Goal: Information Seeking & Learning: Learn about a topic

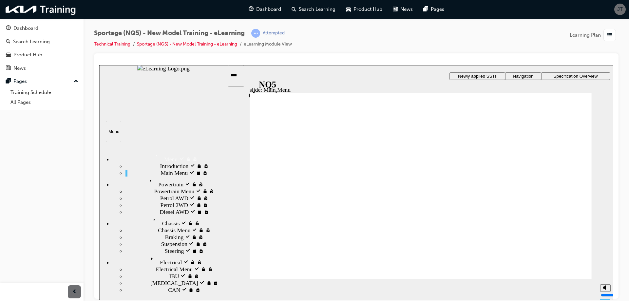
scroll to position [92, 0]
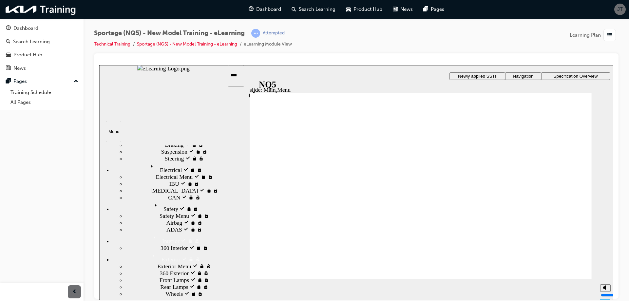
click at [161, 244] on span "360 Interior locked" at bounding box center [183, 247] width 44 height 7
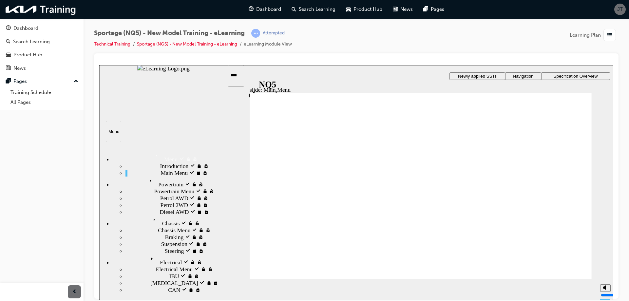
click at [621, 9] on span "JT" at bounding box center [620, 10] width 6 height 8
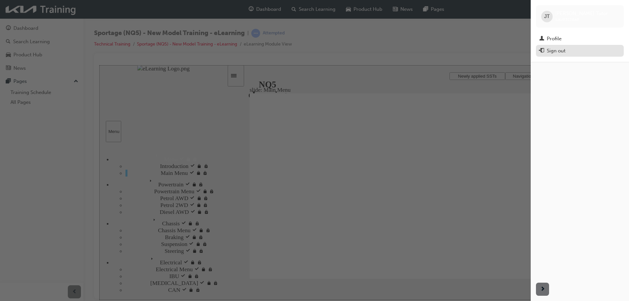
click at [576, 55] on button "Sign out" at bounding box center [580, 51] width 88 height 12
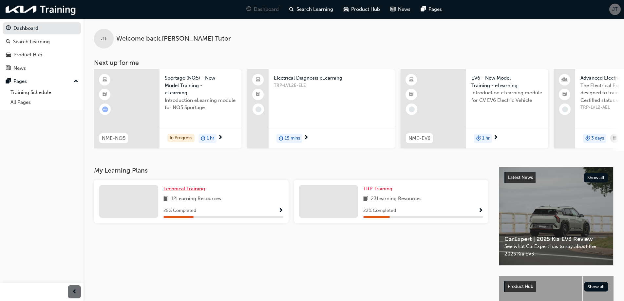
click at [189, 192] on span "Technical Training" at bounding box center [184, 189] width 42 height 6
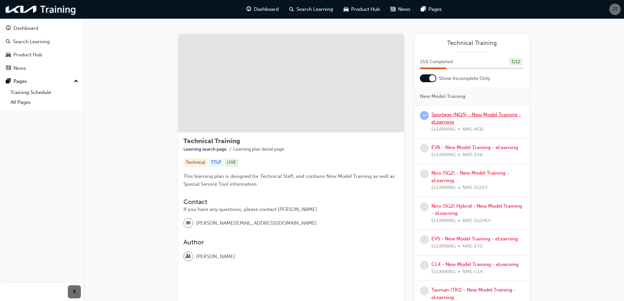
click at [464, 115] on link "Sportage (NQ5) - New Model Training - eLearning" at bounding box center [475, 118] width 89 height 13
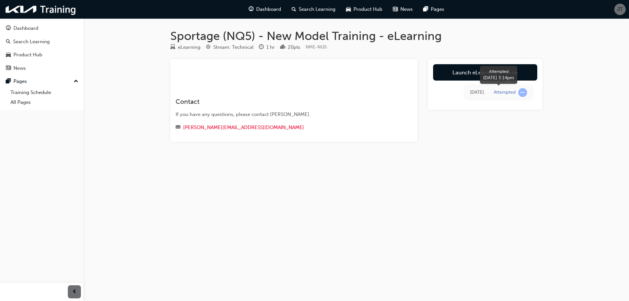
click at [520, 92] on span "learningRecordVerb_ATTEMPT-icon" at bounding box center [522, 92] width 9 height 9
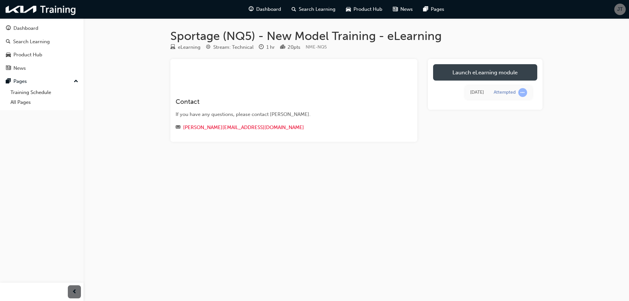
click at [443, 73] on link "Launch eLearning module" at bounding box center [485, 72] width 104 height 16
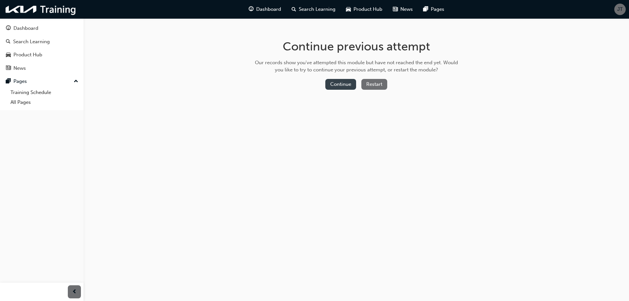
click at [335, 87] on button "Continue" at bounding box center [340, 84] width 31 height 11
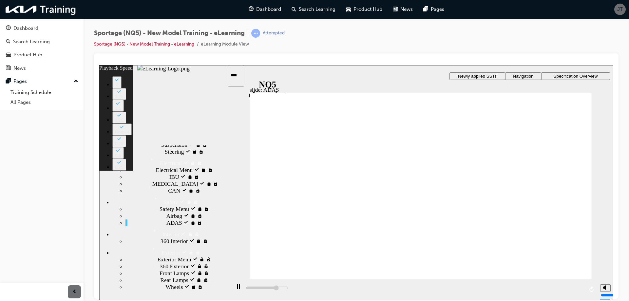
scroll to position [295, 0]
click at [168, 226] on div "Interior Interior" at bounding box center [169, 231] width 115 height 11
click at [168, 226] on div "Interior locked Interior" at bounding box center [169, 231] width 115 height 11
click at [168, 226] on div "Interior Interior" at bounding box center [169, 231] width 115 height 11
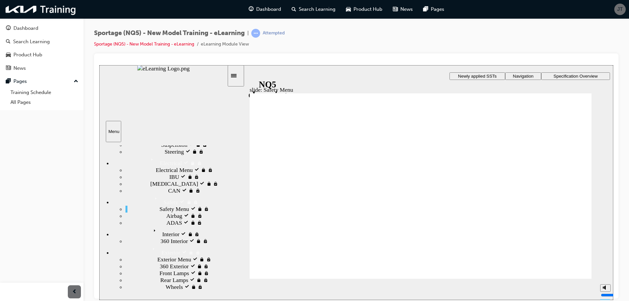
click at [208, 226] on div "Interior locked Interior" at bounding box center [169, 231] width 115 height 11
click at [195, 238] on div "360 Interior locked 360 Interior" at bounding box center [176, 241] width 102 height 7
click at [203, 219] on div "ADAS visited ADAS" at bounding box center [176, 222] width 102 height 7
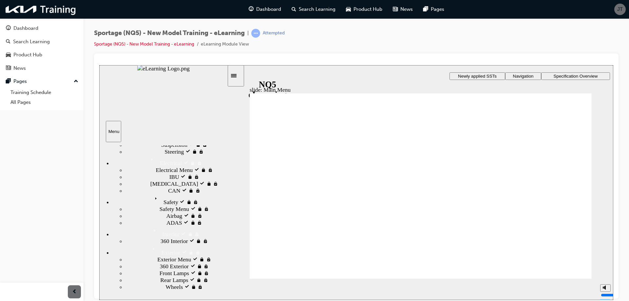
scroll to position [279, 0]
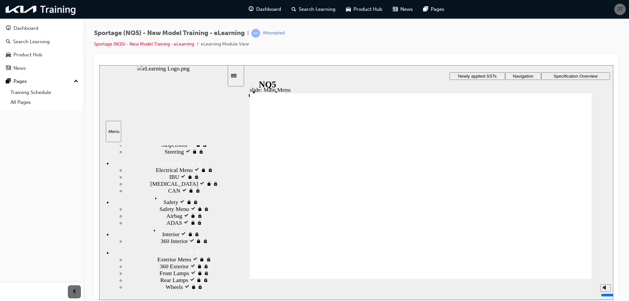
scroll to position [233, 0]
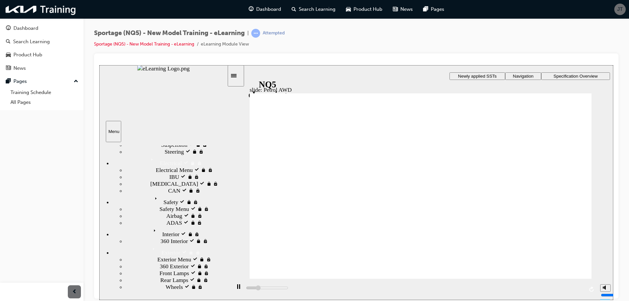
drag, startPoint x: 414, startPoint y: 178, endPoint x: 434, endPoint y: 194, distance: 25.4
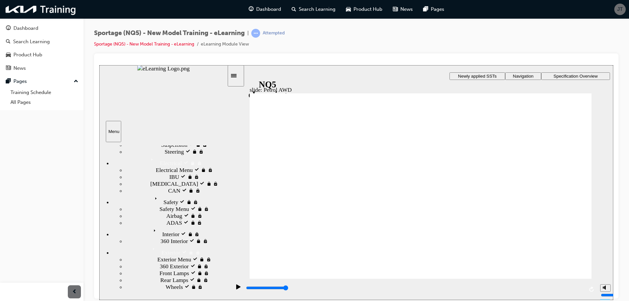
drag, startPoint x: 345, startPoint y: 178, endPoint x: 344, endPoint y: 182, distance: 5.2
drag, startPoint x: 344, startPoint y: 182, endPoint x: 477, endPoint y: 141, distance: 139.6
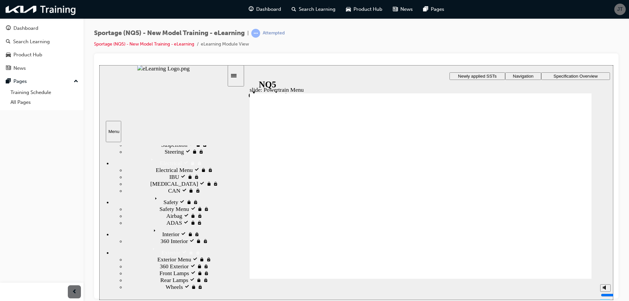
drag, startPoint x: 334, startPoint y: 236, endPoint x: 336, endPoint y: 226, distance: 10.2
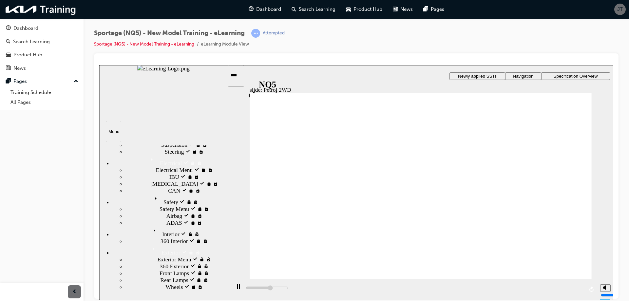
drag, startPoint x: 320, startPoint y: 184, endPoint x: 323, endPoint y: 177, distance: 8.0
drag, startPoint x: 321, startPoint y: 165, endPoint x: 356, endPoint y: 111, distance: 63.8
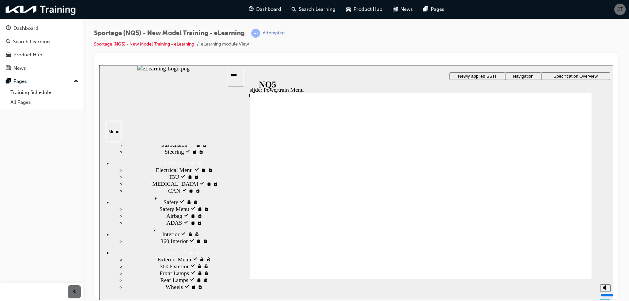
drag, startPoint x: 475, startPoint y: 181, endPoint x: 469, endPoint y: 181, distance: 6.2
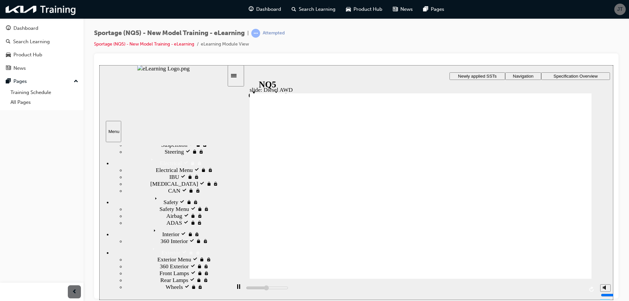
drag, startPoint x: 393, startPoint y: 181, endPoint x: 394, endPoint y: 173, distance: 7.9
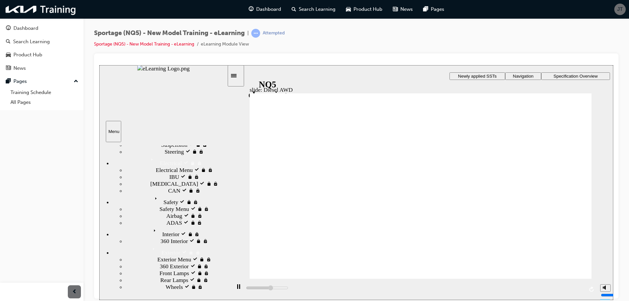
drag, startPoint x: 349, startPoint y: 113, endPoint x: 352, endPoint y: 114, distance: 3.7
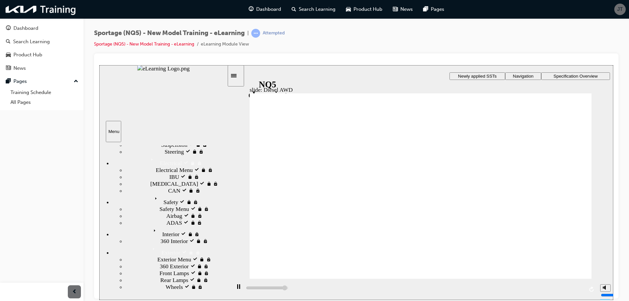
drag, startPoint x: 544, startPoint y: 212, endPoint x: 540, endPoint y: 215, distance: 4.8
drag, startPoint x: 540, startPoint y: 215, endPoint x: 527, endPoint y: 224, distance: 15.6
drag, startPoint x: 527, startPoint y: 224, endPoint x: 362, endPoint y: 212, distance: 165.9
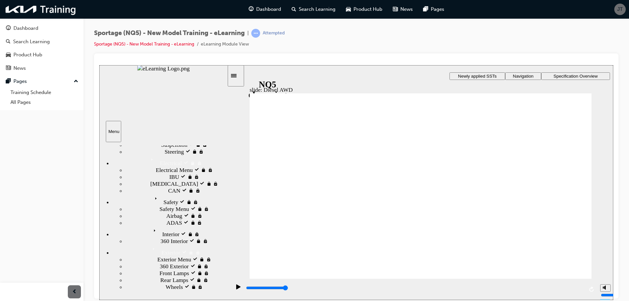
drag, startPoint x: 303, startPoint y: 220, endPoint x: 297, endPoint y: 215, distance: 7.3
drag, startPoint x: 282, startPoint y: 220, endPoint x: 294, endPoint y: 222, distance: 11.2
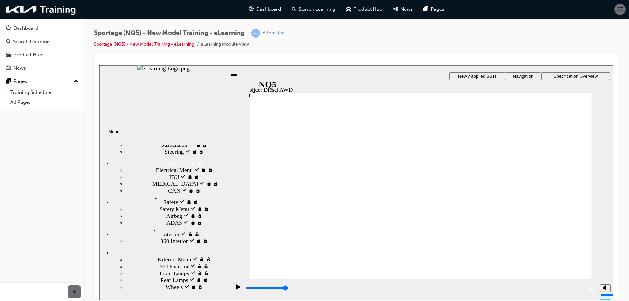
drag, startPoint x: 341, startPoint y: 231, endPoint x: 339, endPoint y: 216, distance: 15.8
drag, startPoint x: 345, startPoint y: 201, endPoint x: 429, endPoint y: 231, distance: 88.3
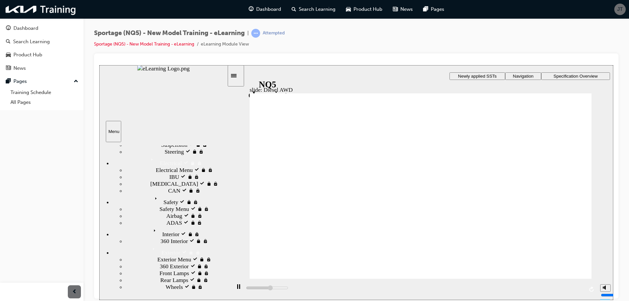
drag, startPoint x: 378, startPoint y: 252, endPoint x: 379, endPoint y: 246, distance: 6.0
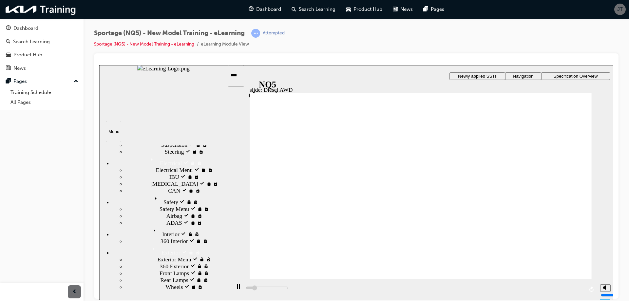
drag, startPoint x: 466, startPoint y: 209, endPoint x: 500, endPoint y: 198, distance: 35.2
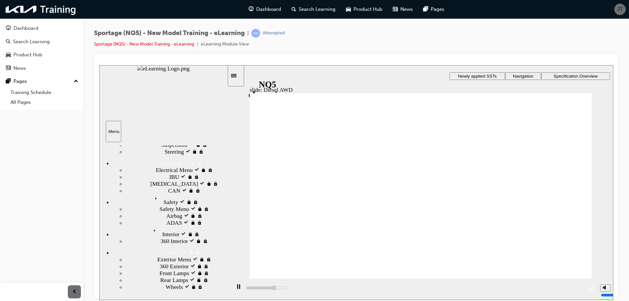
drag, startPoint x: 414, startPoint y: 163, endPoint x: 436, endPoint y: 159, distance: 22.7
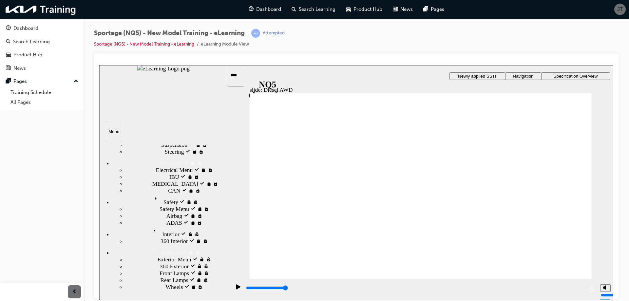
drag, startPoint x: 518, startPoint y: 225, endPoint x: 511, endPoint y: 227, distance: 6.8
drag, startPoint x: 511, startPoint y: 227, endPoint x: 506, endPoint y: 231, distance: 6.6
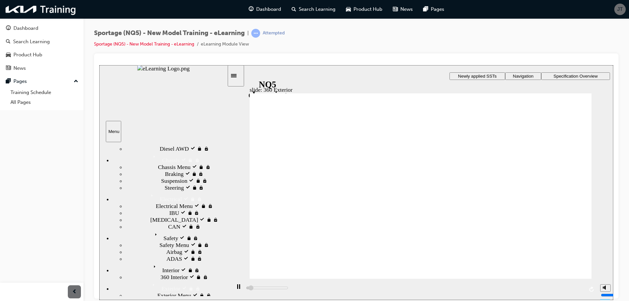
scroll to position [0, 0]
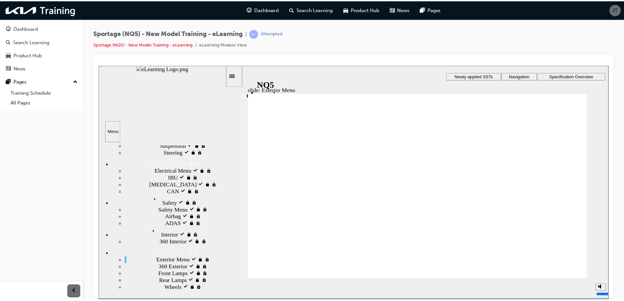
scroll to position [170, 0]
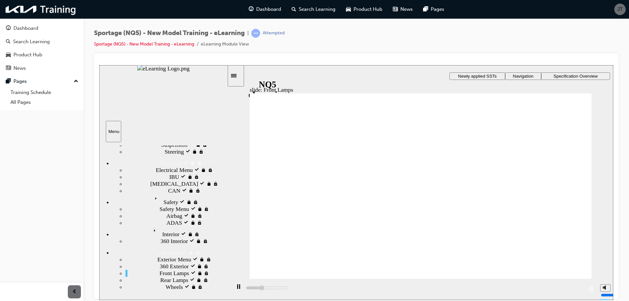
drag, startPoint x: 410, startPoint y: 170, endPoint x: 435, endPoint y: 160, distance: 27.1
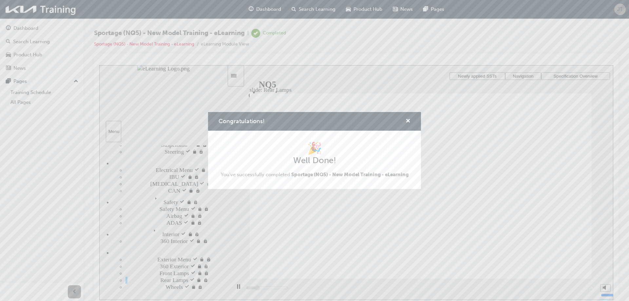
click at [555, 271] on div "Congratulations! 🎉 Well Done! You've successfully completed Sportage (NQ5) - Ne…" at bounding box center [314, 150] width 629 height 301
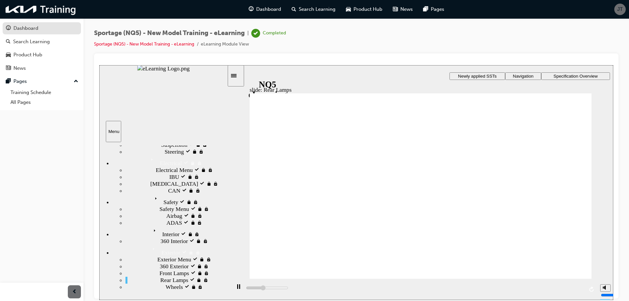
type input "9900"
click at [28, 31] on div "Dashboard" at bounding box center [25, 29] width 25 height 8
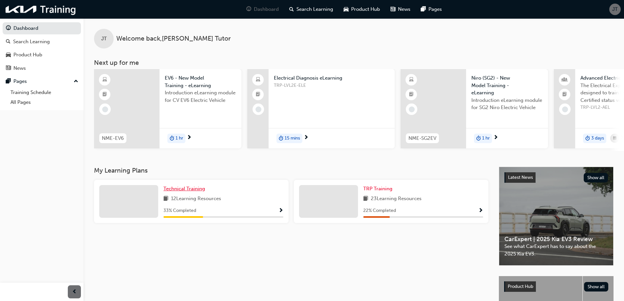
click at [193, 192] on span "Technical Training" at bounding box center [184, 189] width 42 height 6
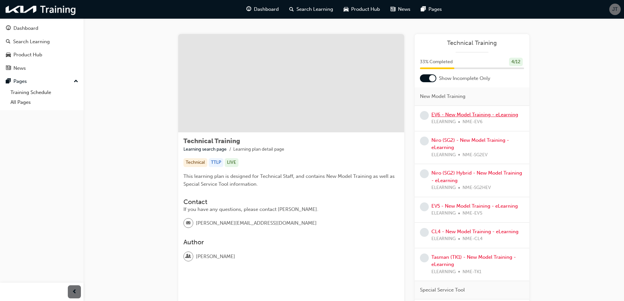
click at [476, 115] on link "EV6 - New Model Training - eLearning" at bounding box center [474, 115] width 87 height 6
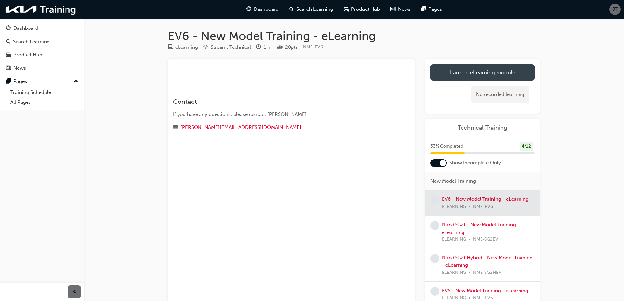
click at [500, 68] on link "Launch eLearning module" at bounding box center [483, 72] width 104 height 16
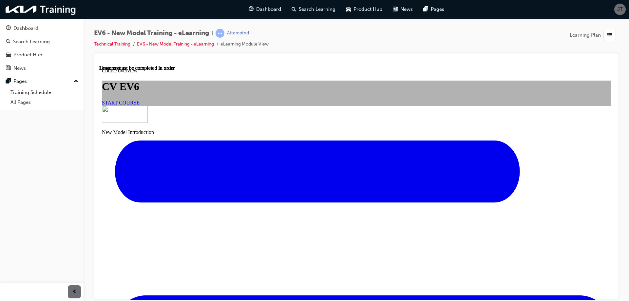
click at [140, 105] on span "START COURSE" at bounding box center [121, 103] width 38 height 6
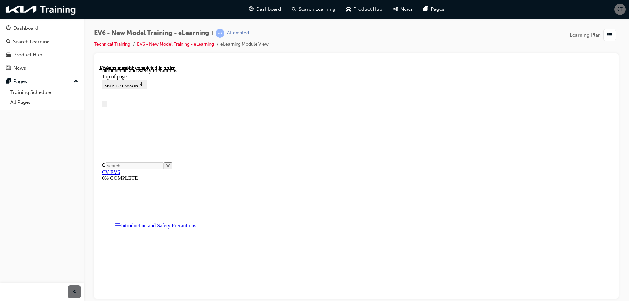
scroll to position [98, 0]
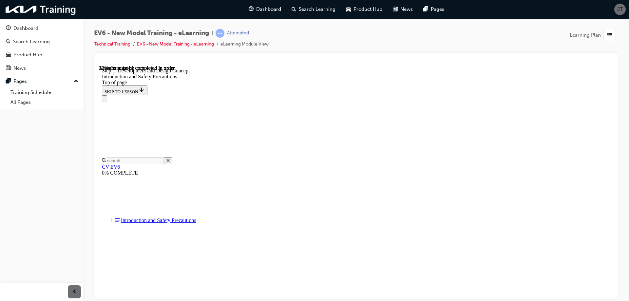
scroll to position [103, 0]
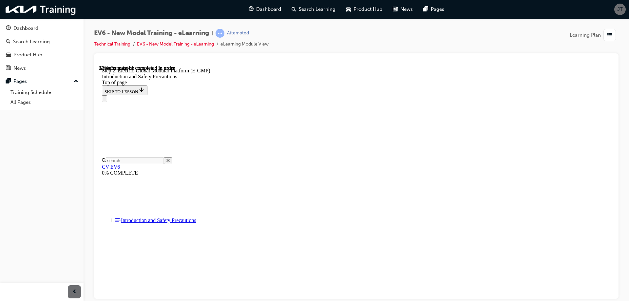
scroll to position [529, 0]
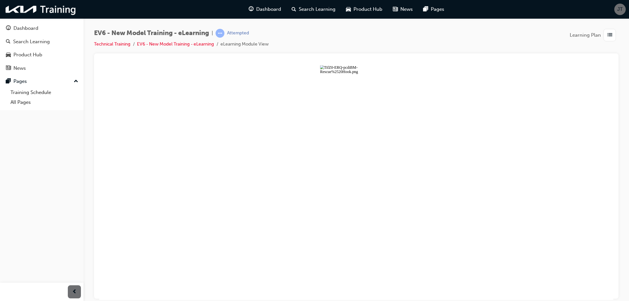
click at [315, 139] on button "Unzoom image" at bounding box center [356, 182] width 514 height 235
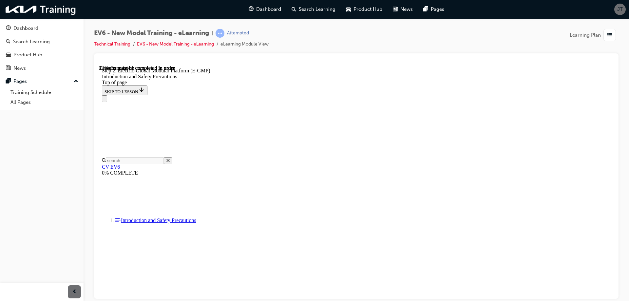
scroll to position [820, 0]
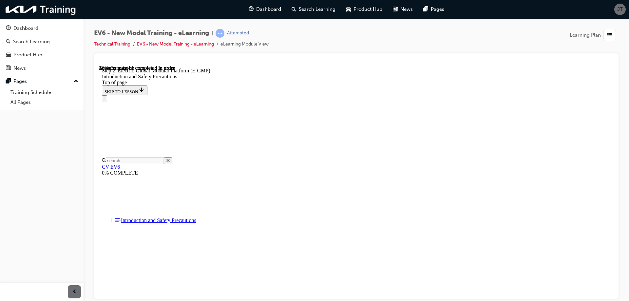
scroll to position [1016, 0]
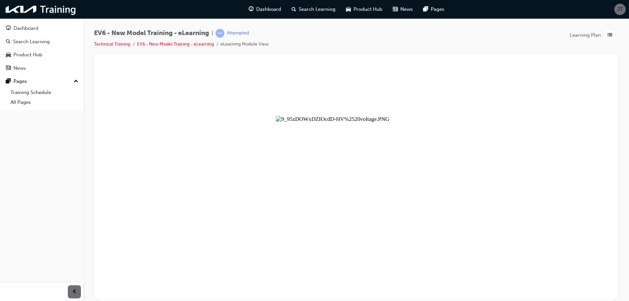
click at [401, 210] on button "Unzoom image" at bounding box center [356, 182] width 514 height 235
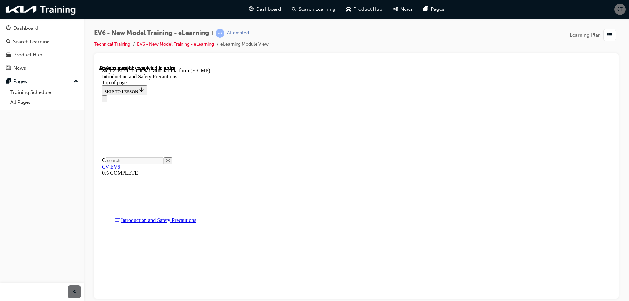
scroll to position [1134, 0]
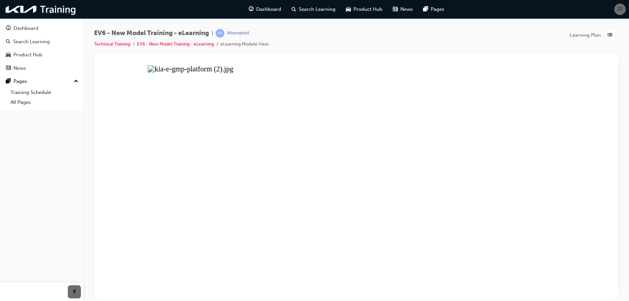
drag, startPoint x: 361, startPoint y: 201, endPoint x: 364, endPoint y: 206, distance: 6.5
click at [362, 201] on button "Unzoom image" at bounding box center [356, 182] width 514 height 235
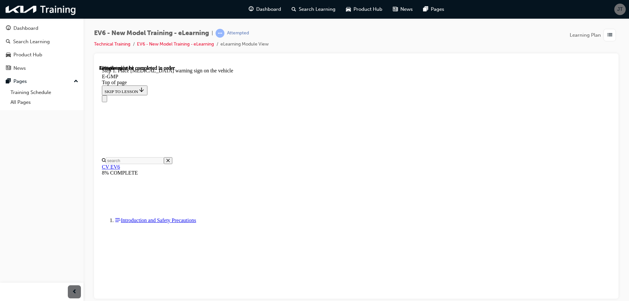
scroll to position [348, 0]
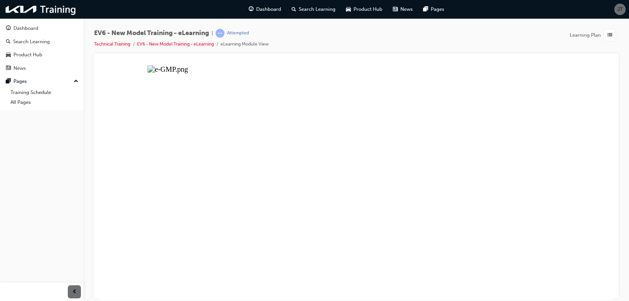
click at [464, 145] on button "Unzoom image" at bounding box center [356, 182] width 514 height 235
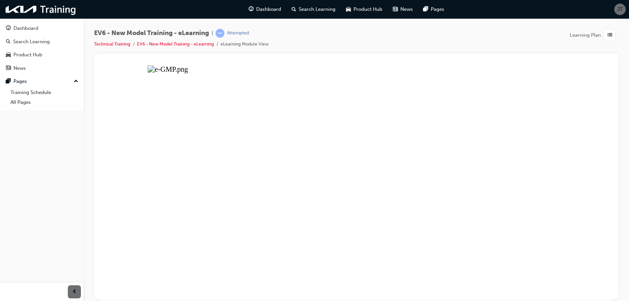
drag, startPoint x: 273, startPoint y: 257, endPoint x: 281, endPoint y: 219, distance: 38.6
click at [273, 254] on button "Unzoom image" at bounding box center [356, 182] width 514 height 235
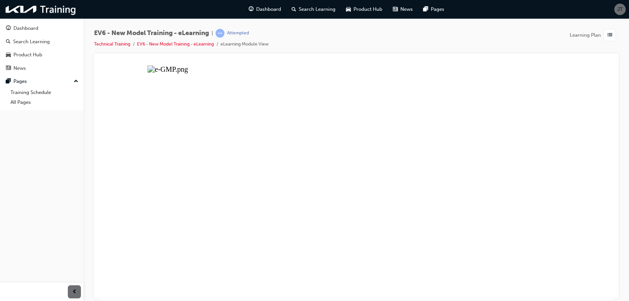
click at [387, 216] on button "Unzoom image" at bounding box center [356, 182] width 514 height 235
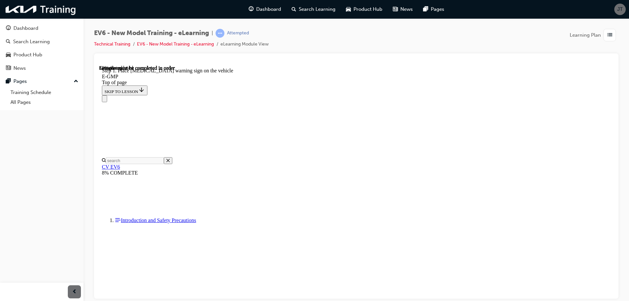
scroll to position [545, 0]
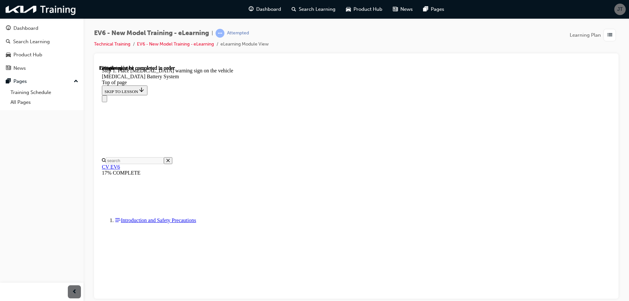
scroll to position [250, 0]
drag, startPoint x: 385, startPoint y: 240, endPoint x: 388, endPoint y: 234, distance: 6.3
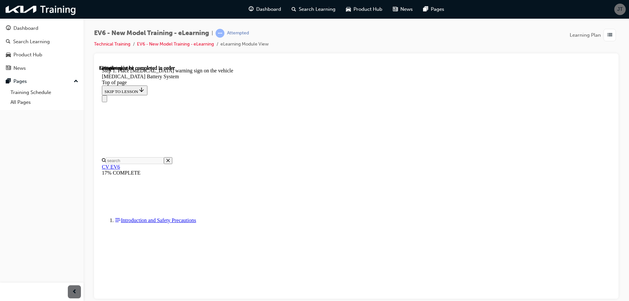
scroll to position [807, 0]
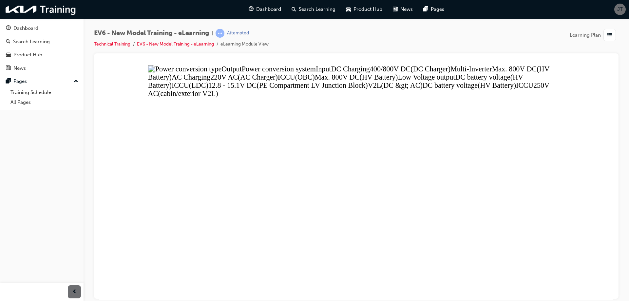
click at [438, 166] on button "Unzoom image" at bounding box center [356, 182] width 514 height 235
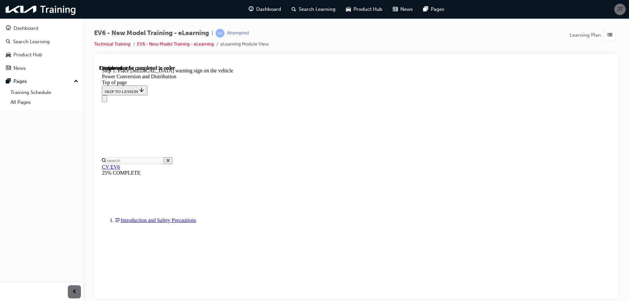
scroll to position [282, 0]
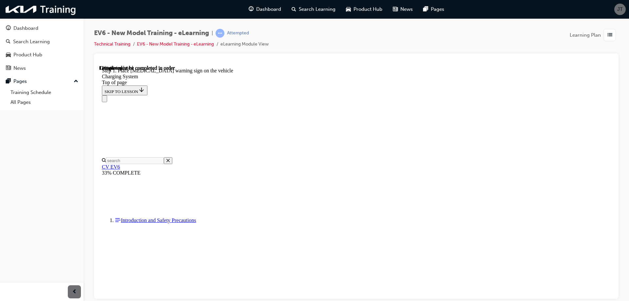
scroll to position [20, 0]
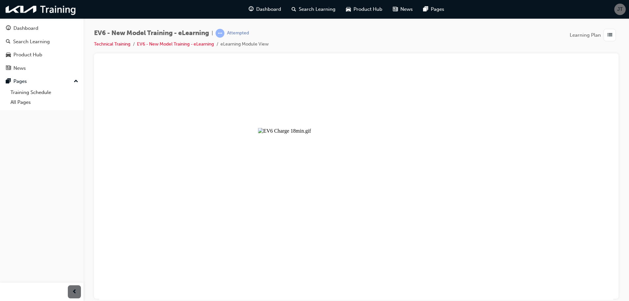
click at [408, 204] on button "Unzoom image" at bounding box center [356, 182] width 514 height 235
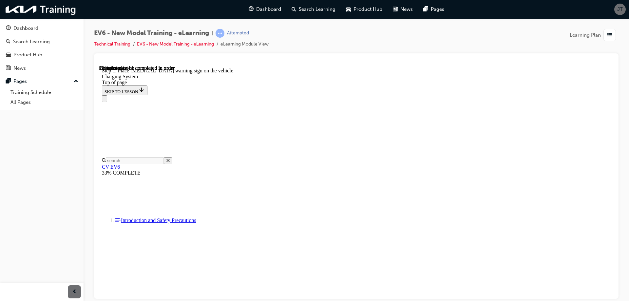
drag, startPoint x: 286, startPoint y: 171, endPoint x: 347, endPoint y: 185, distance: 62.2
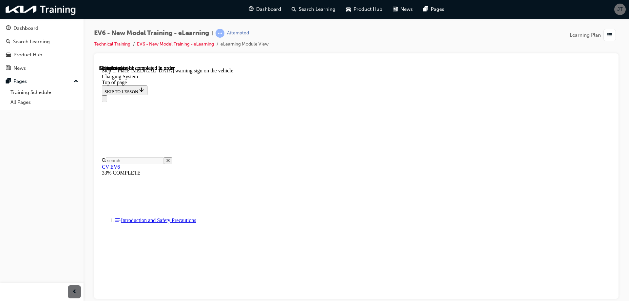
scroll to position [774, 0]
drag, startPoint x: 304, startPoint y: 159, endPoint x: 315, endPoint y: 184, distance: 28.0
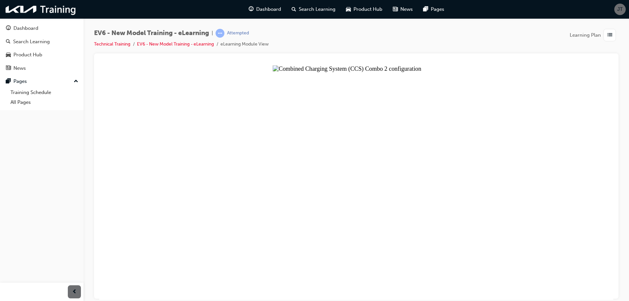
click at [311, 137] on button "Unzoom image" at bounding box center [356, 182] width 514 height 235
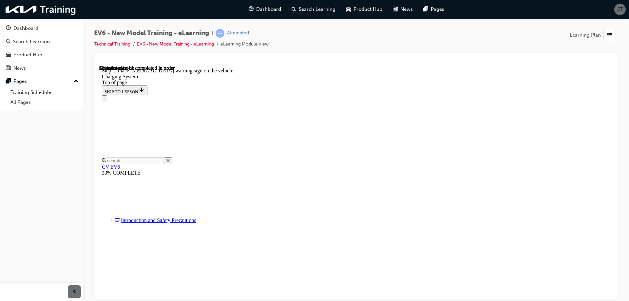
scroll to position [1462, 0]
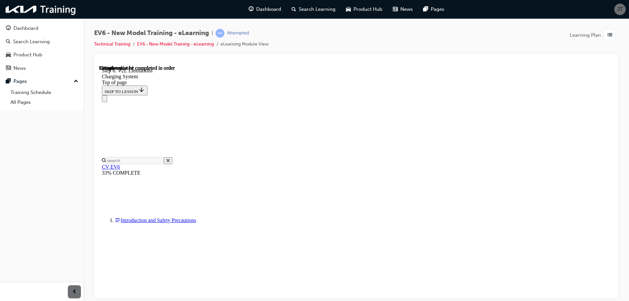
scroll to position [1817, 0]
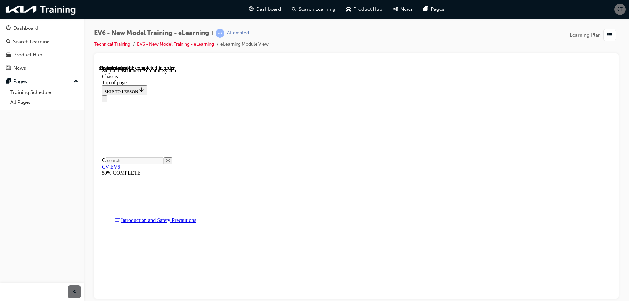
scroll to position [381, 0]
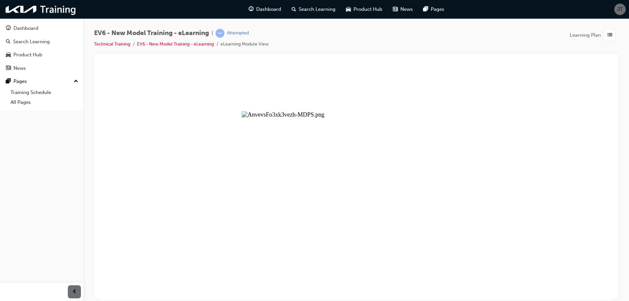
click at [362, 141] on button "Unzoom image" at bounding box center [356, 182] width 514 height 235
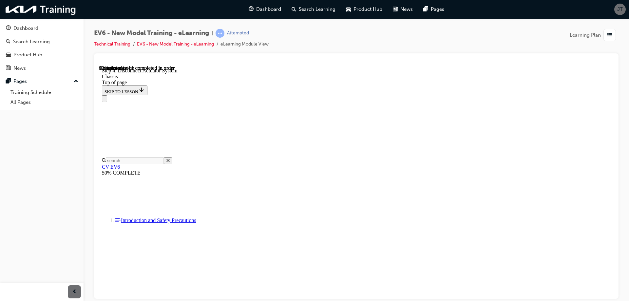
scroll to position [1855, 0]
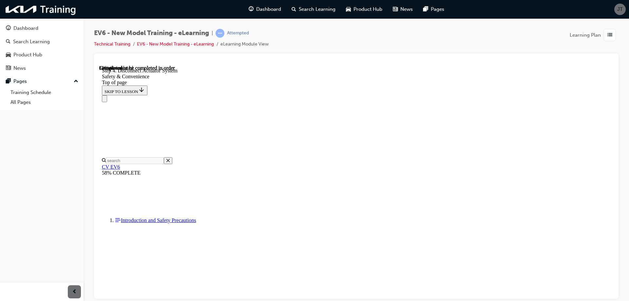
scroll to position [217, 0]
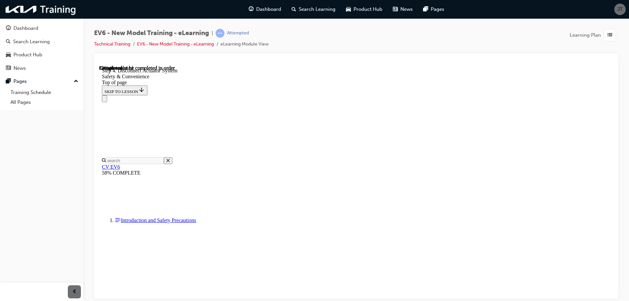
scroll to position [2281, 0]
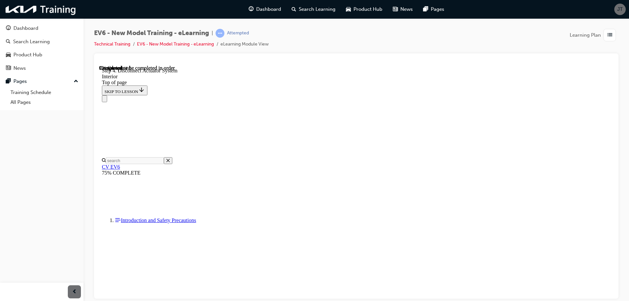
drag, startPoint x: 192, startPoint y: 170, endPoint x: 194, endPoint y: 189, distance: 18.8
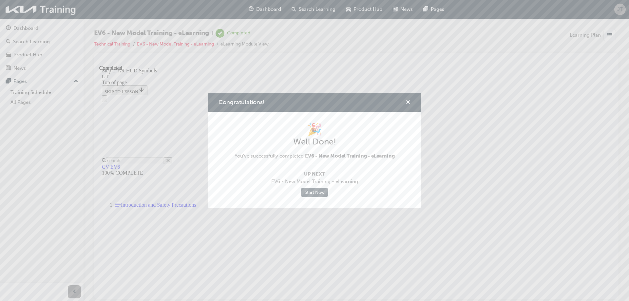
click at [311, 196] on link "Start Now" at bounding box center [315, 193] width 28 height 10
click at [318, 191] on link "Start Now" at bounding box center [315, 193] width 28 height 10
click at [412, 102] on div "Congratulations!" at bounding box center [314, 102] width 213 height 19
click at [405, 100] on div "Congratulations!" at bounding box center [405, 103] width 10 height 8
click at [443, 123] on div "Congratulations! 🎉 Well Done! You've successfully completed EV6 - New Model Tra…" at bounding box center [314, 150] width 629 height 301
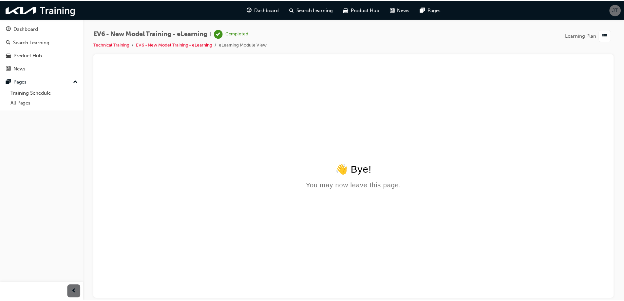
scroll to position [0, 0]
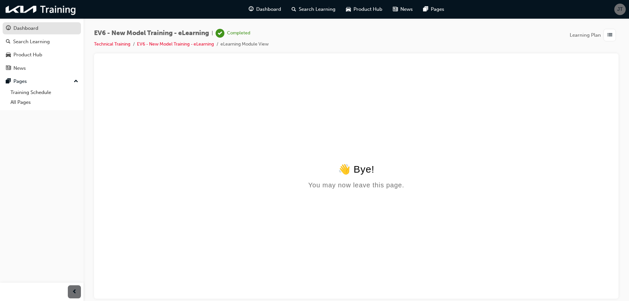
click at [38, 32] on link "Dashboard" at bounding box center [42, 28] width 78 height 12
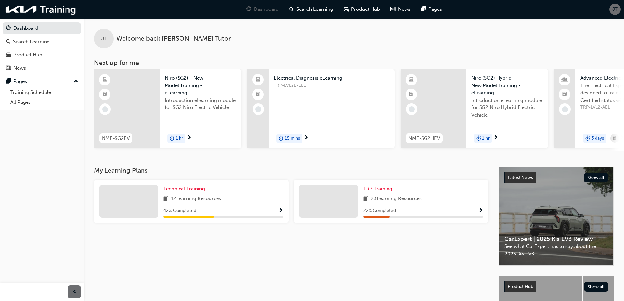
click at [192, 190] on span "Technical Training" at bounding box center [184, 189] width 42 height 6
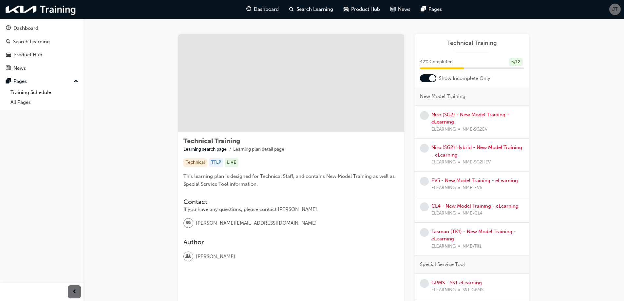
scroll to position [33, 0]
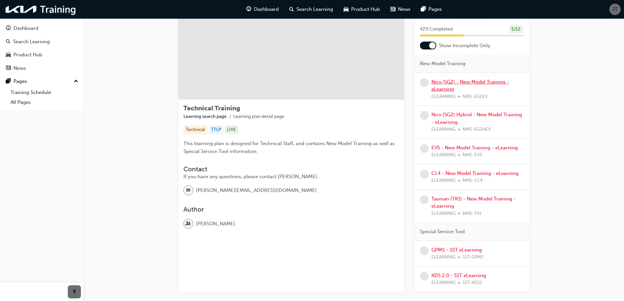
click at [458, 82] on link "Niro (SG2) - New Model Training - eLearning" at bounding box center [470, 85] width 78 height 13
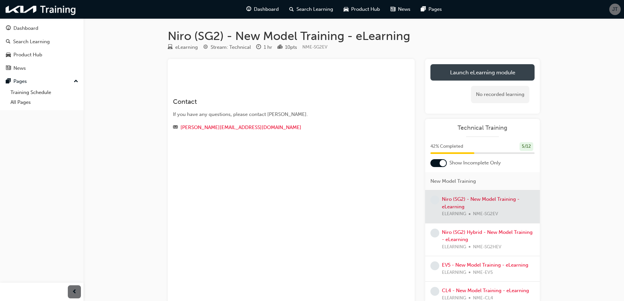
click at [494, 73] on link "Launch eLearning module" at bounding box center [483, 72] width 104 height 16
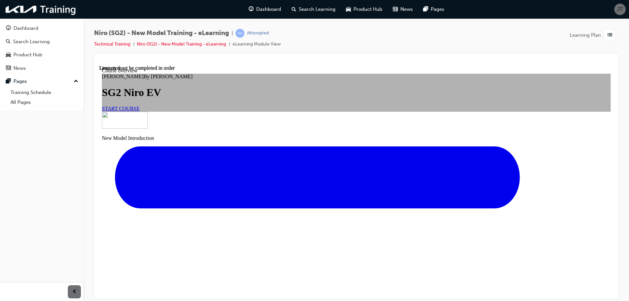
click at [140, 111] on span "START COURSE" at bounding box center [121, 108] width 38 height 6
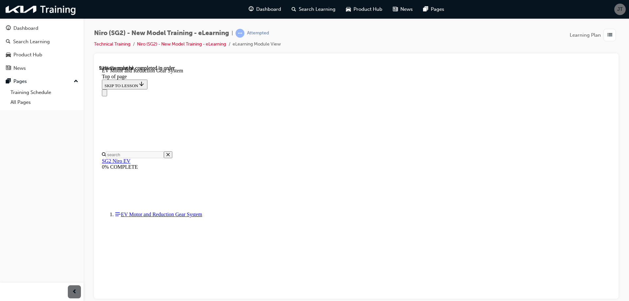
scroll to position [1201, 0]
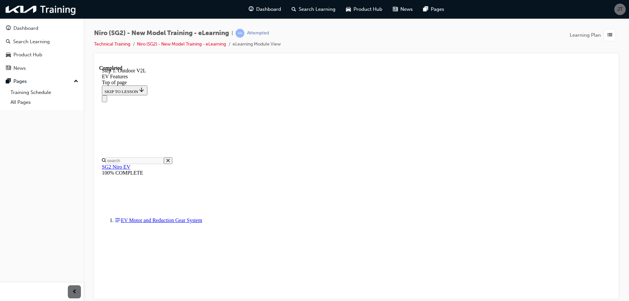
scroll to position [1426, 0]
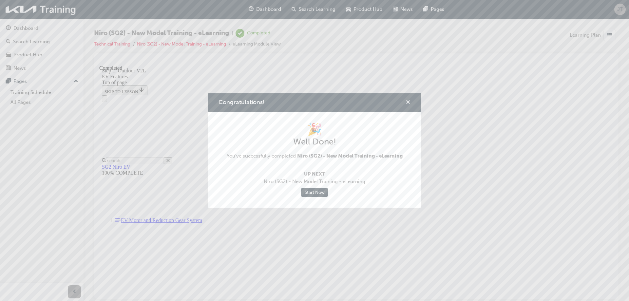
click at [409, 105] on span "cross-icon" at bounding box center [408, 103] width 5 height 6
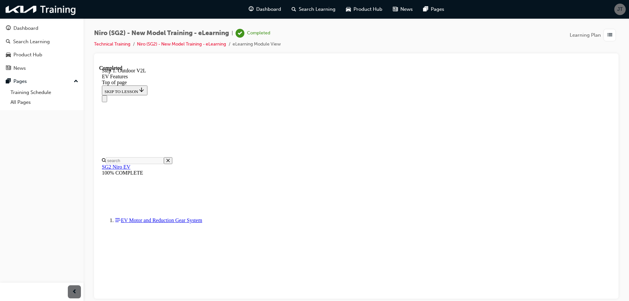
scroll to position [1492, 0]
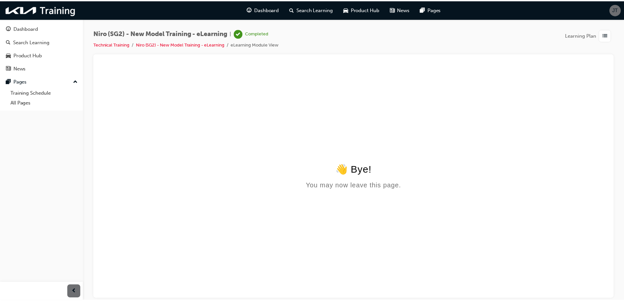
scroll to position [0, 0]
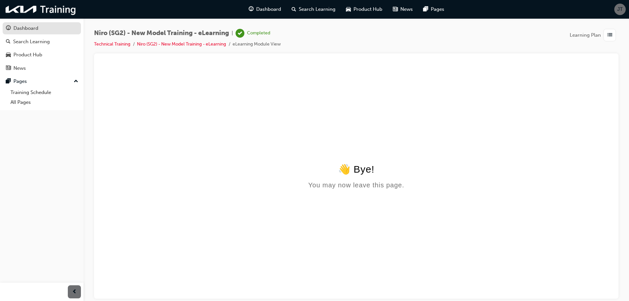
click at [33, 29] on div "Dashboard" at bounding box center [25, 29] width 25 height 8
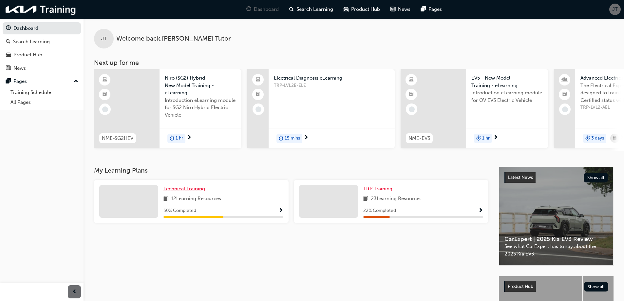
click at [189, 192] on span "Technical Training" at bounding box center [184, 189] width 42 height 6
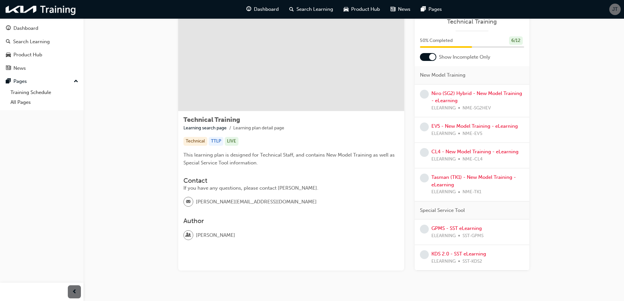
scroll to position [33, 0]
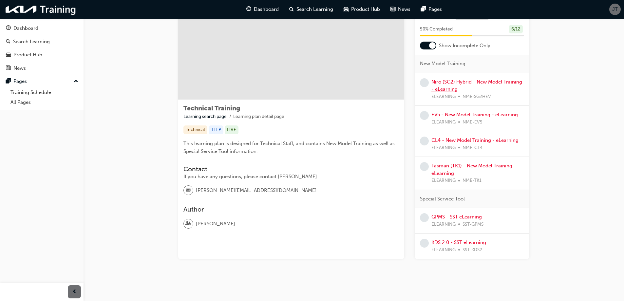
click at [453, 87] on link "Niro (SG2) Hybrid - New Model Training - eLearning" at bounding box center [476, 85] width 91 height 13
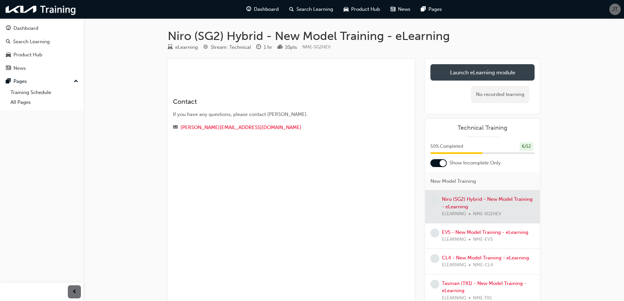
click at [504, 72] on link "Launch eLearning module" at bounding box center [483, 72] width 104 height 16
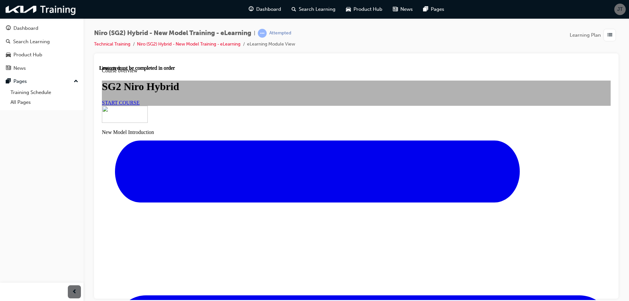
click at [140, 105] on span "START COURSE" at bounding box center [121, 103] width 38 height 6
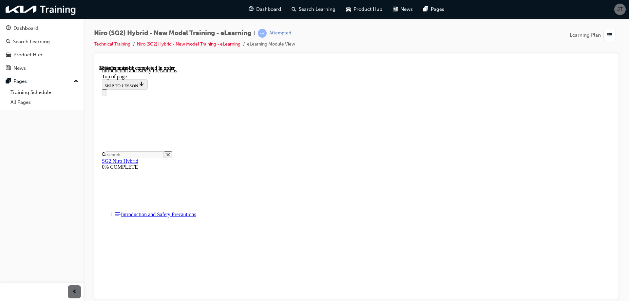
scroll to position [1229, 0]
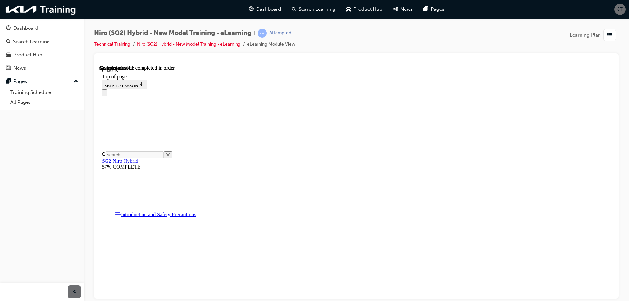
drag, startPoint x: 610, startPoint y: 92, endPoint x: 714, endPoint y: 345, distance: 273.4
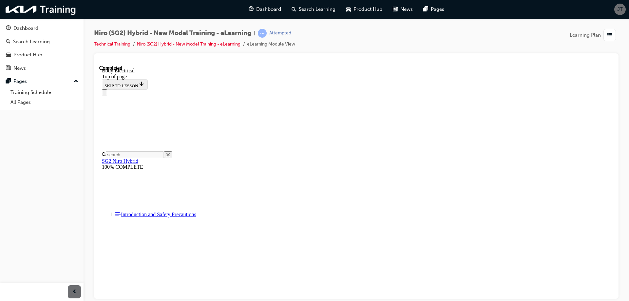
drag, startPoint x: 610, startPoint y: 99, endPoint x: 715, endPoint y: 354, distance: 276.3
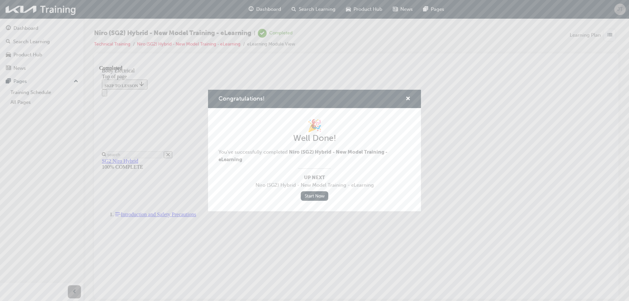
click at [482, 253] on div "Congratulations! 🎉 Well Done! You've successfully completed Niro (SG2) Hybrid -…" at bounding box center [314, 150] width 629 height 301
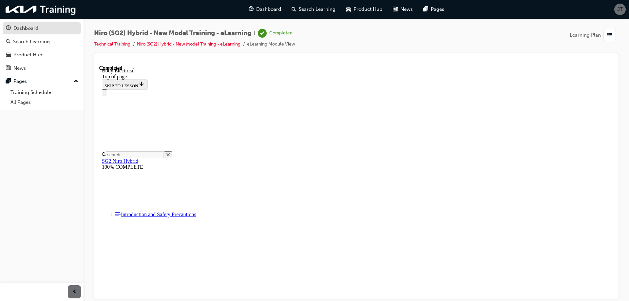
click at [14, 29] on div "Dashboard" at bounding box center [25, 29] width 25 height 8
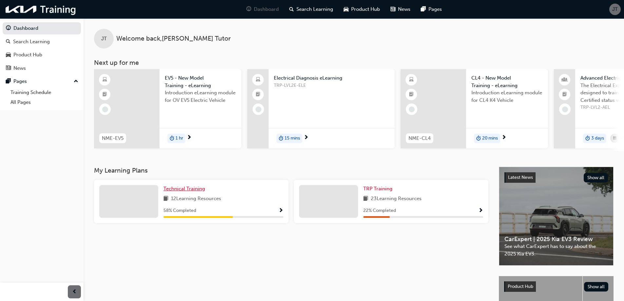
click at [190, 191] on span "Technical Training" at bounding box center [184, 189] width 42 height 6
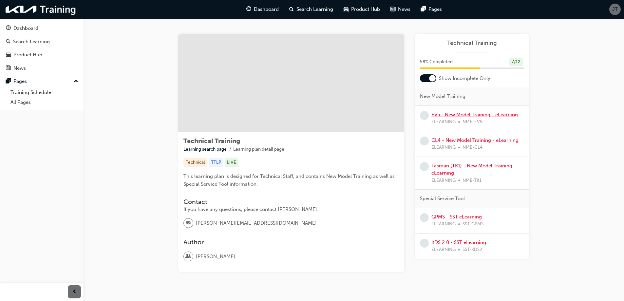
click at [452, 113] on link "EV5 - New Model Training - eLearning" at bounding box center [474, 115] width 86 height 6
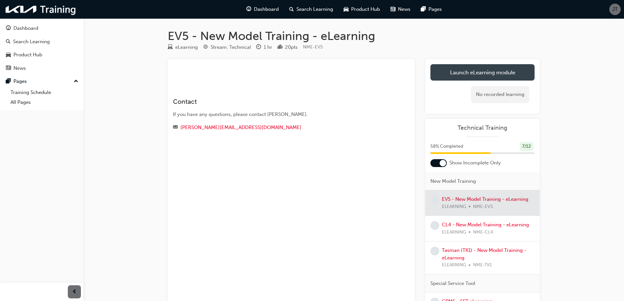
click at [456, 73] on link "Launch eLearning module" at bounding box center [483, 72] width 104 height 16
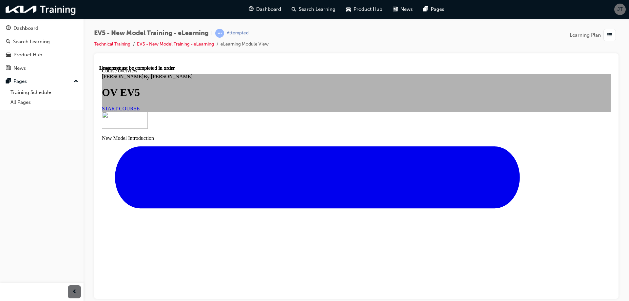
click at [140, 111] on span "START COURSE" at bounding box center [121, 108] width 38 height 6
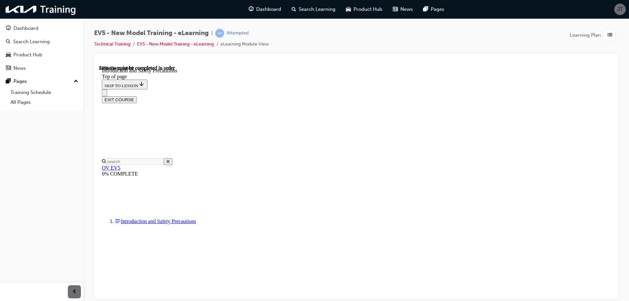
scroll to position [1133, 0]
drag, startPoint x: 508, startPoint y: 251, endPoint x: 511, endPoint y: 249, distance: 3.5
drag, startPoint x: 609, startPoint y: 91, endPoint x: 716, endPoint y: 357, distance: 286.6
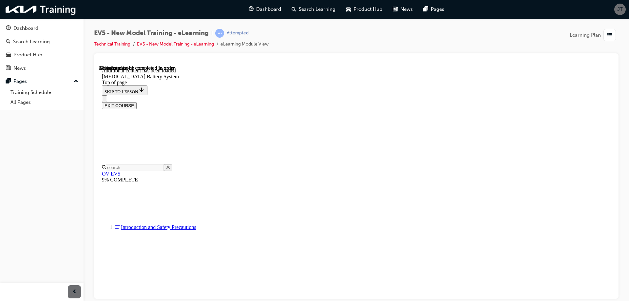
scroll to position [638, 0]
drag, startPoint x: 405, startPoint y: 255, endPoint x: 407, endPoint y: 250, distance: 5.2
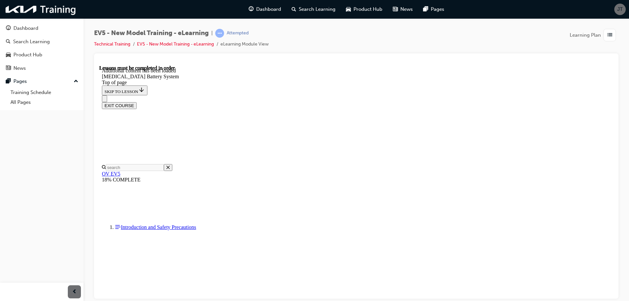
scroll to position [874, 0]
drag, startPoint x: 611, startPoint y: 220, endPoint x: 722, endPoint y: 335, distance: 160.3
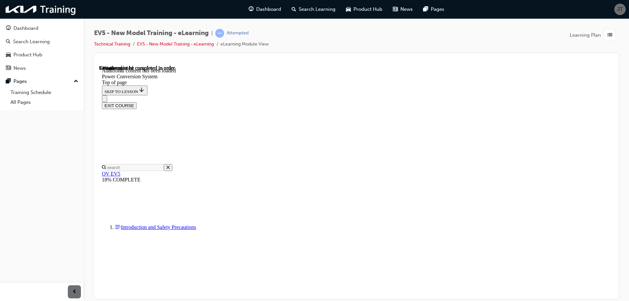
drag, startPoint x: 490, startPoint y: 251, endPoint x: 495, endPoint y: 228, distance: 23.6
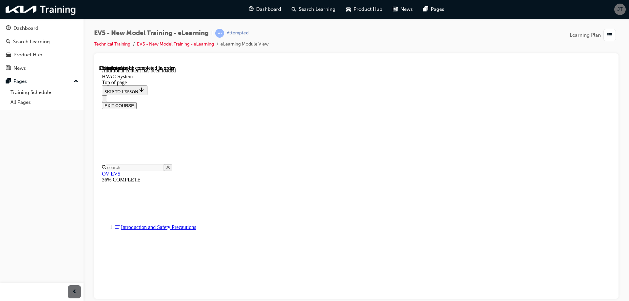
scroll to position [2182, 0]
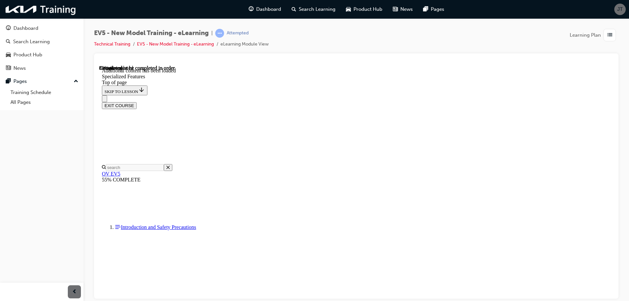
drag, startPoint x: 466, startPoint y: 252, endPoint x: 467, endPoint y: 246, distance: 6.0
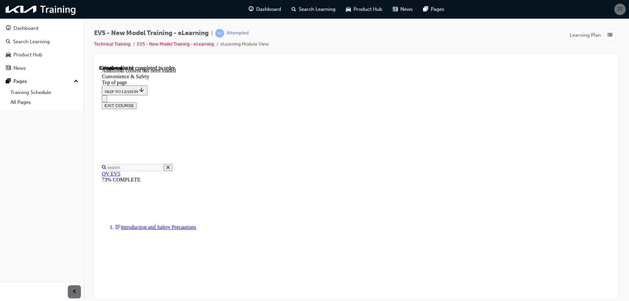
drag, startPoint x: 450, startPoint y: 250, endPoint x: 451, endPoint y: 243, distance: 6.8
drag, startPoint x: 507, startPoint y: 253, endPoint x: 177, endPoint y: 113, distance: 359.0
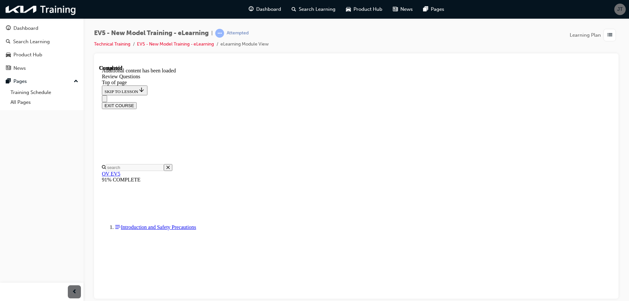
scroll to position [0, 0]
drag, startPoint x: 287, startPoint y: 117, endPoint x: 294, endPoint y: 117, distance: 6.6
drag, startPoint x: 303, startPoint y: 118, endPoint x: 304, endPoint y: 124, distance: 5.6
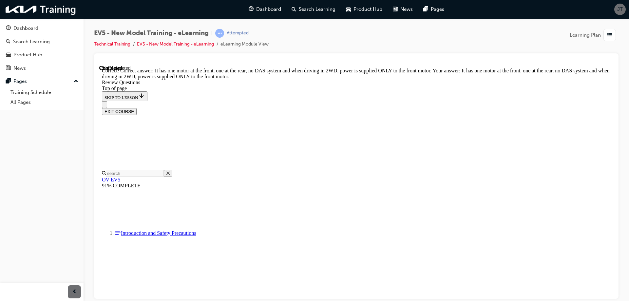
scroll to position [266, 0]
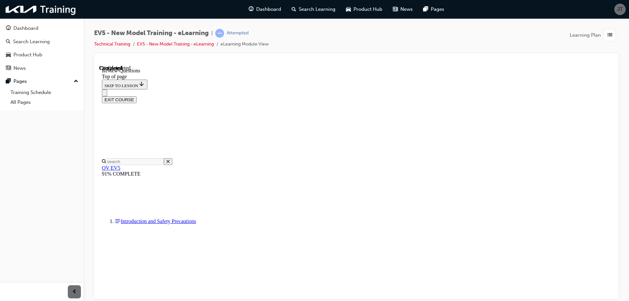
scroll to position [98, 0]
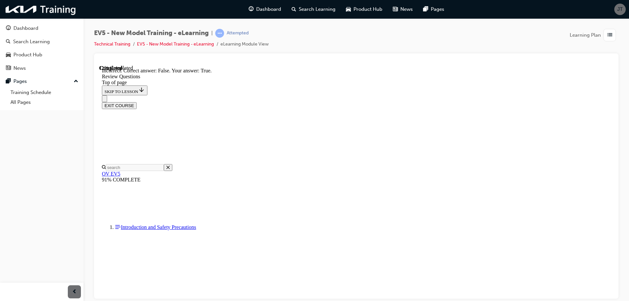
scroll to position [151, 0]
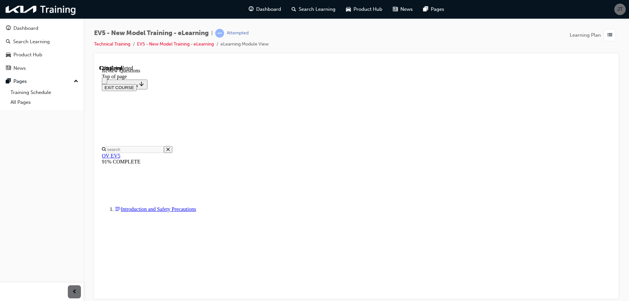
scroll to position [227, 0]
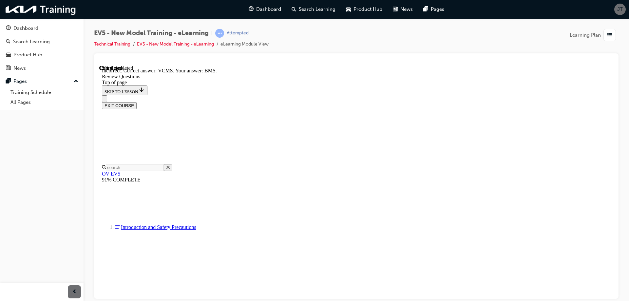
scroll to position [248, 0]
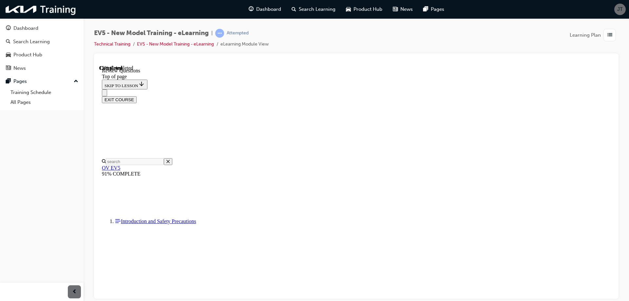
scroll to position [131, 0]
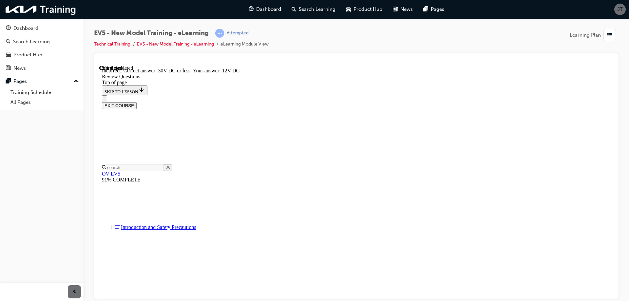
scroll to position [203, 0]
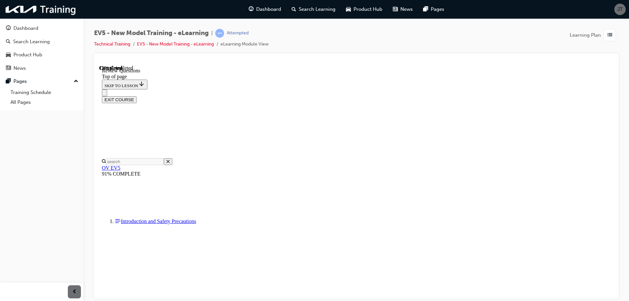
scroll to position [164, 0]
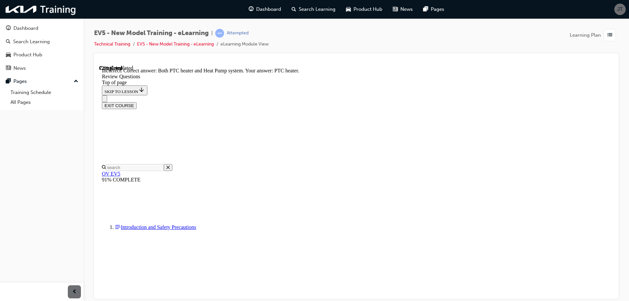
scroll to position [245, 0]
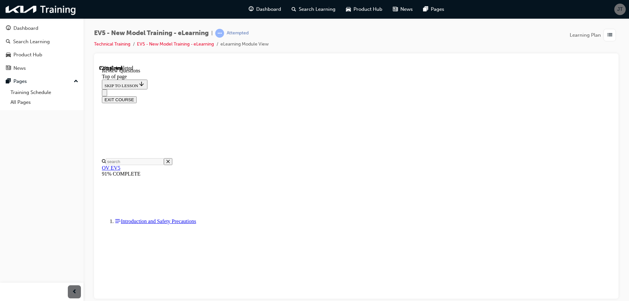
scroll to position [98, 0]
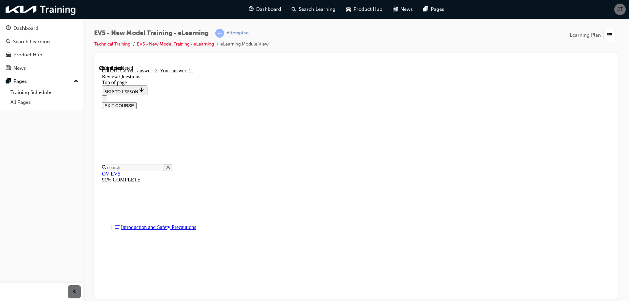
scroll to position [149, 0]
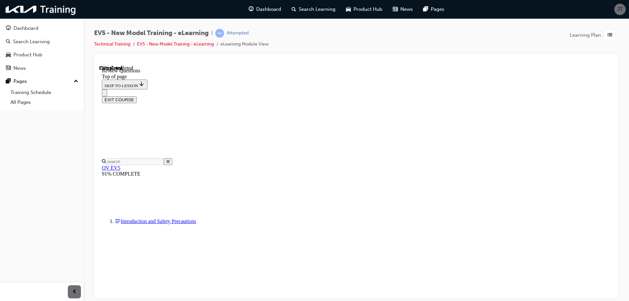
scroll to position [157, 0]
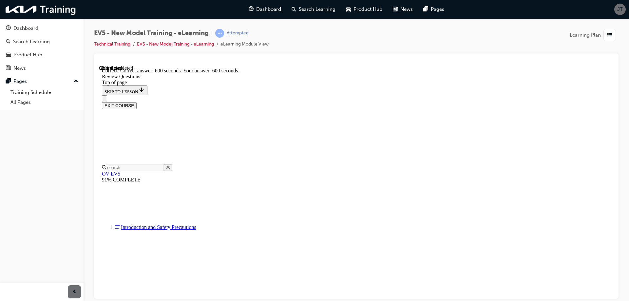
scroll to position [243, 0]
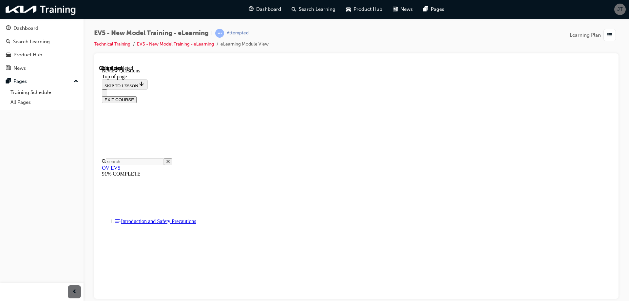
scroll to position [131, 0]
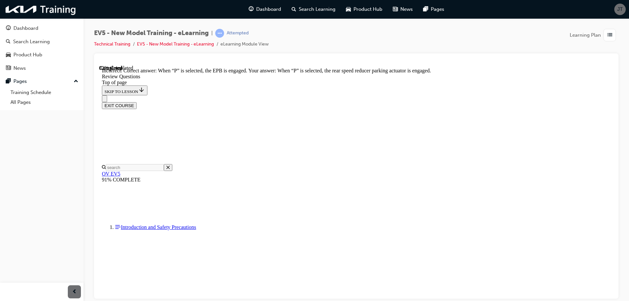
scroll to position [181, 0]
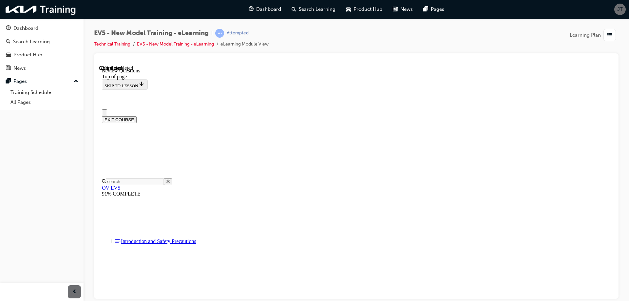
scroll to position [155, 0]
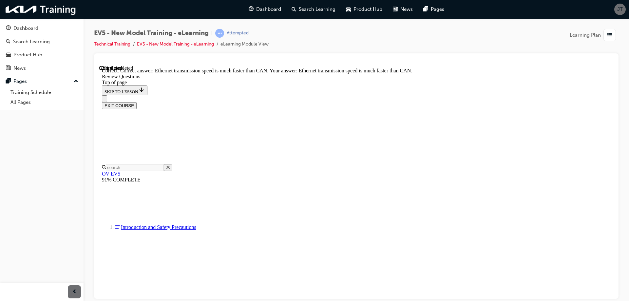
scroll to position [175, 0]
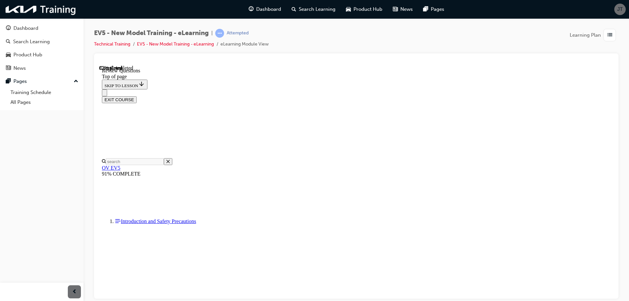
scroll to position [131, 0]
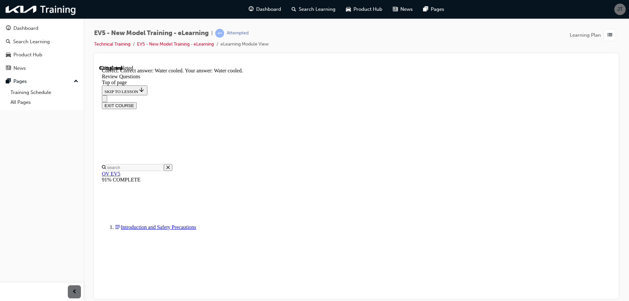
scroll to position [183, 0]
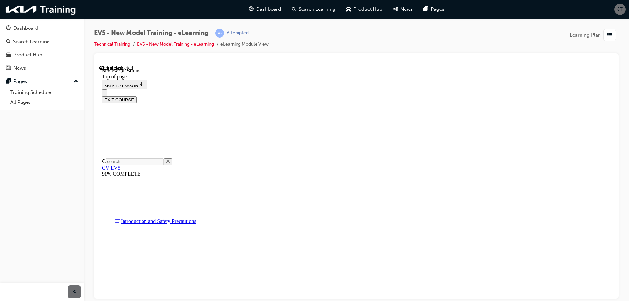
scroll to position [98, 0]
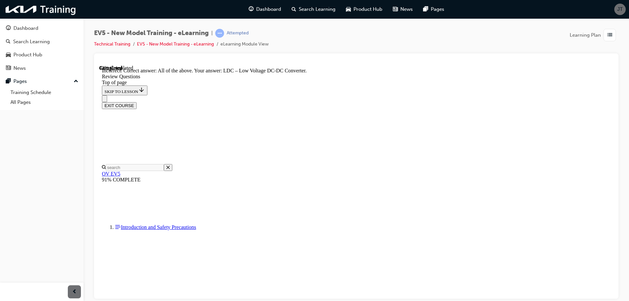
scroll to position [243, 0]
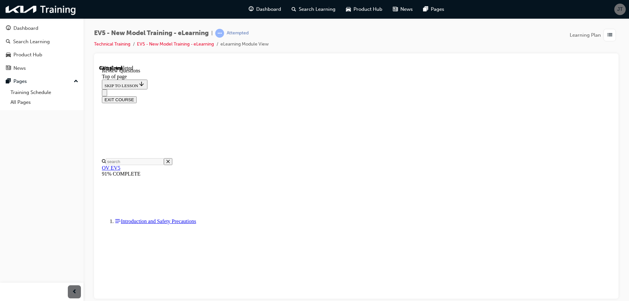
scroll to position [197, 0]
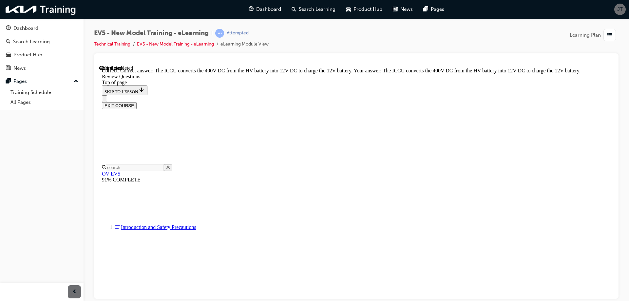
scroll to position [258, 0]
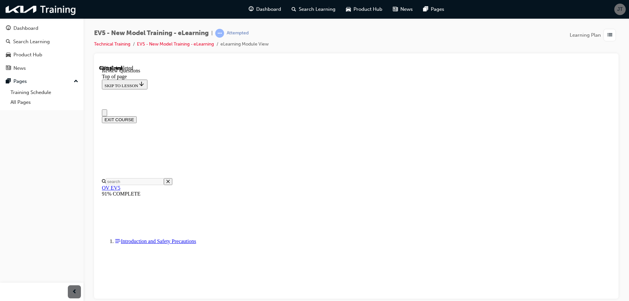
scroll to position [131, 0]
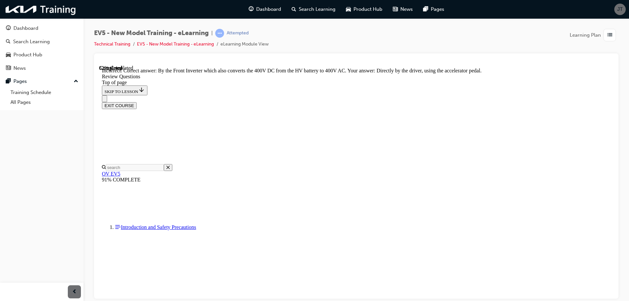
scroll to position [225, 0]
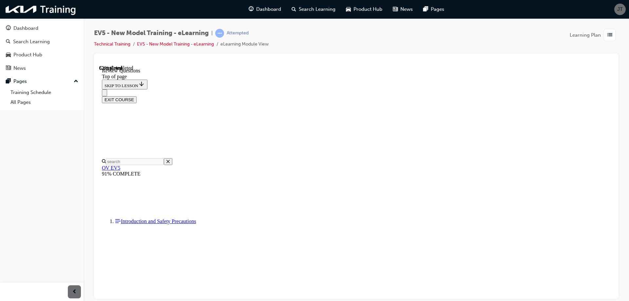
scroll to position [131, 0]
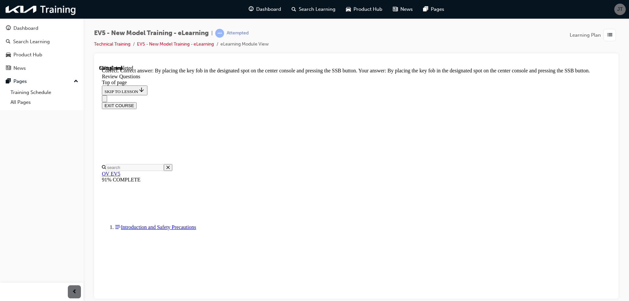
scroll to position [222, 0]
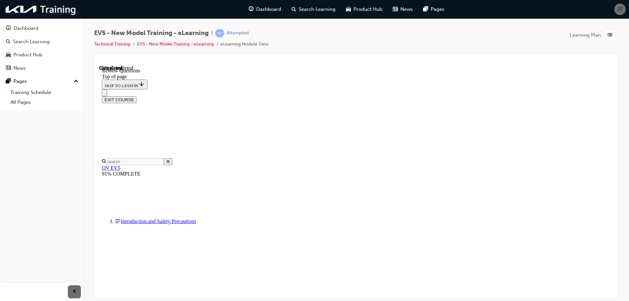
scroll to position [131, 0]
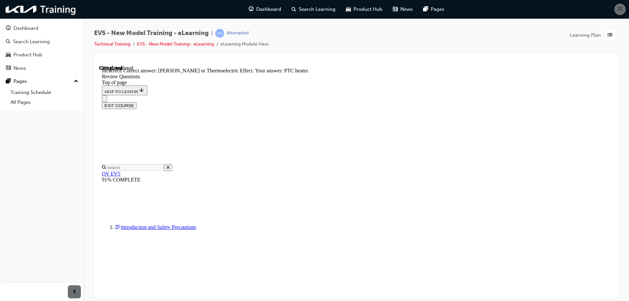
scroll to position [204, 0]
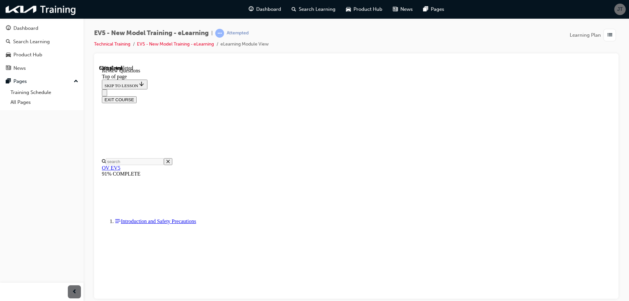
scroll to position [98, 0]
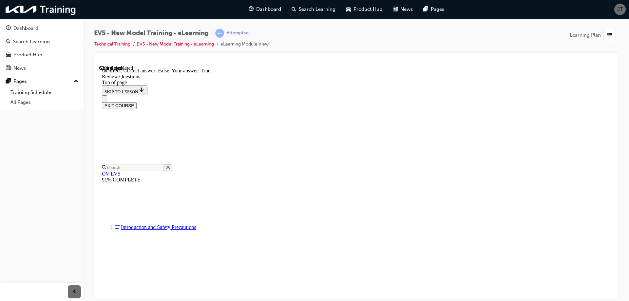
scroll to position [193, 0]
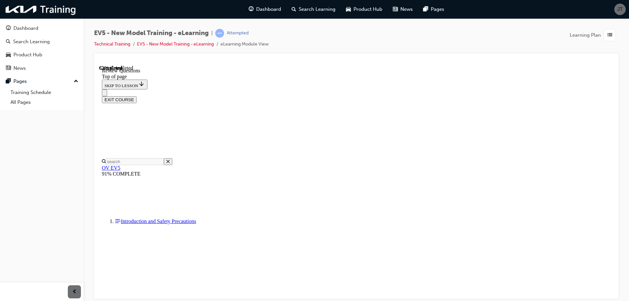
scroll to position [131, 0]
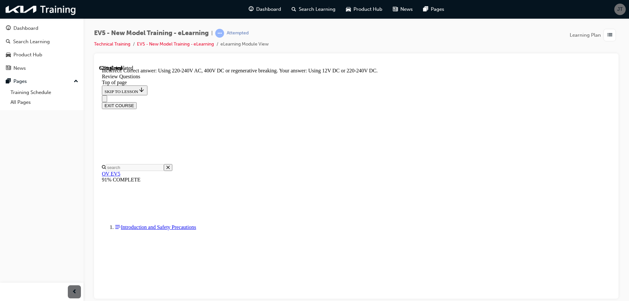
scroll to position [196, 0]
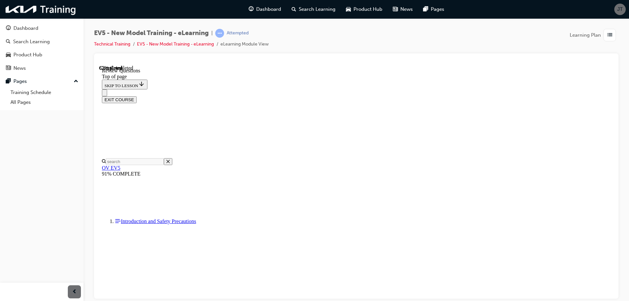
scroll to position [131, 0]
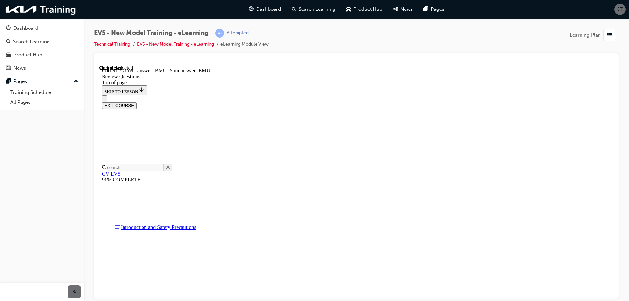
scroll to position [213, 0]
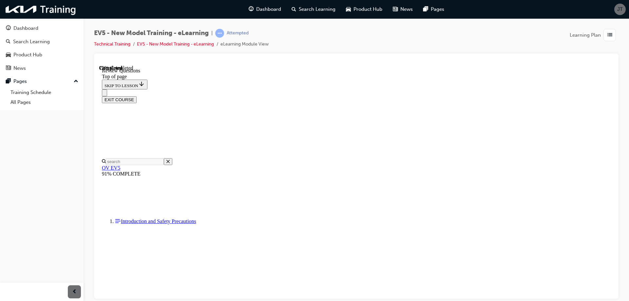
scroll to position [164, 0]
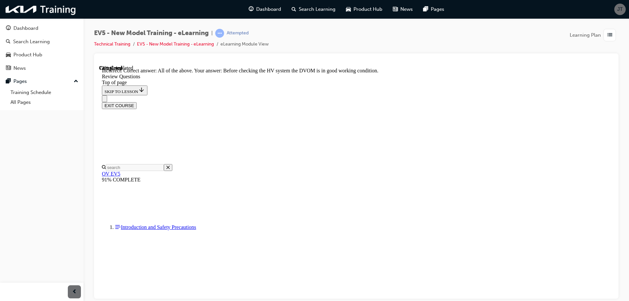
scroll to position [260, 0]
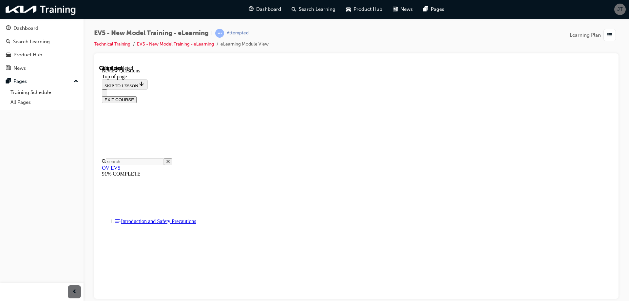
scroll to position [131, 0]
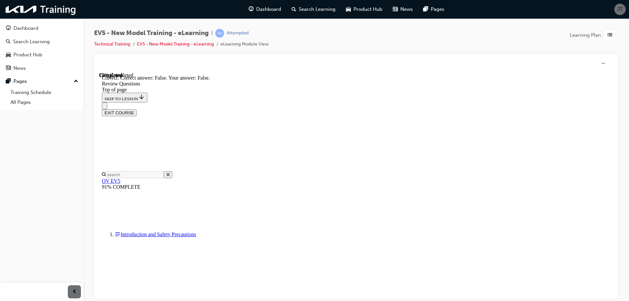
scroll to position [195, 0]
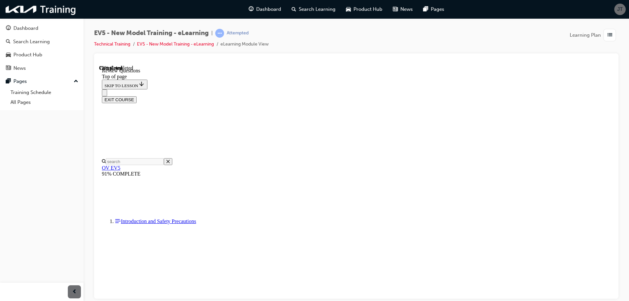
scroll to position [131, 0]
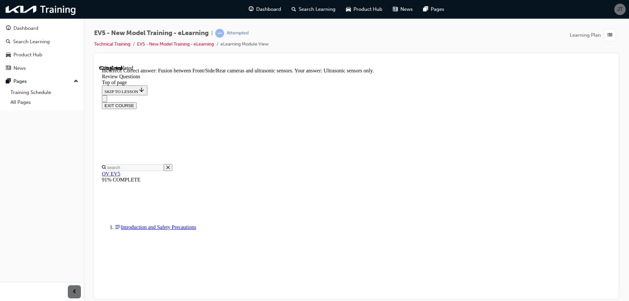
scroll to position [198, 0]
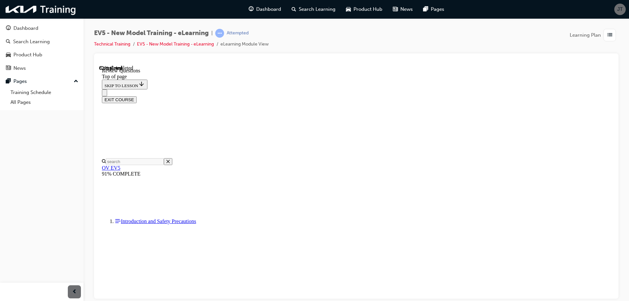
scroll to position [98, 0]
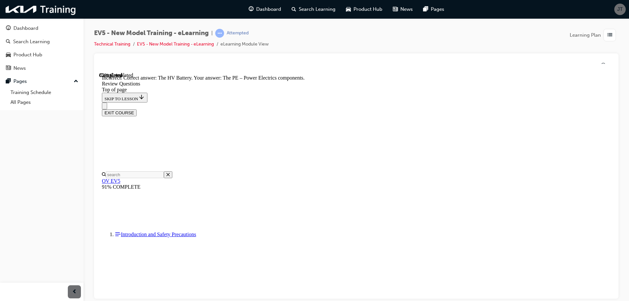
scroll to position [245, 0]
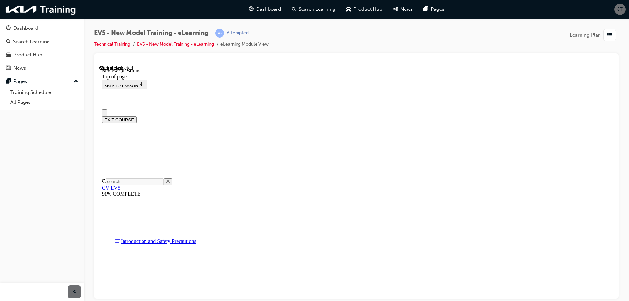
scroll to position [0, 0]
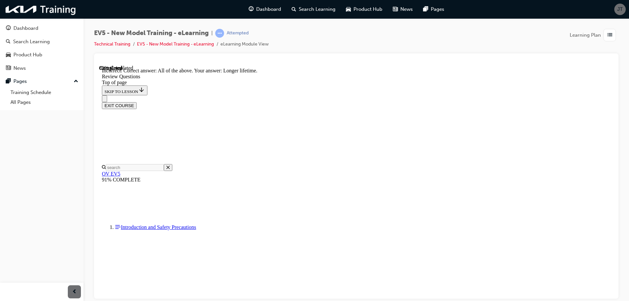
scroll to position [253, 0]
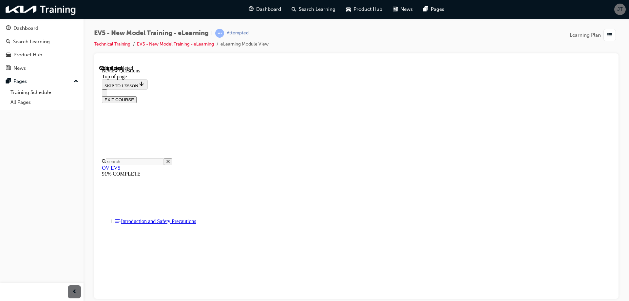
scroll to position [164, 0]
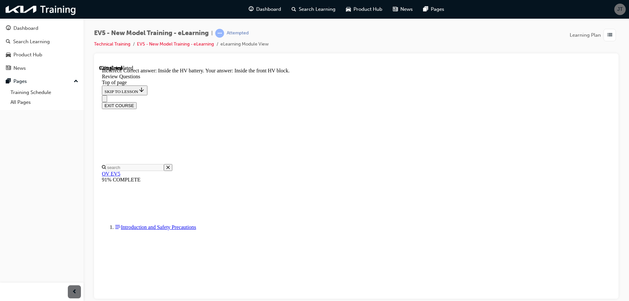
scroll to position [245, 0]
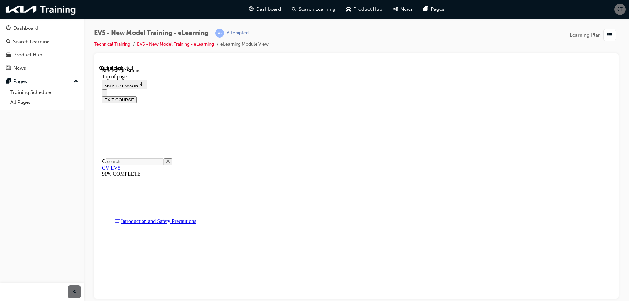
scroll to position [148, 0]
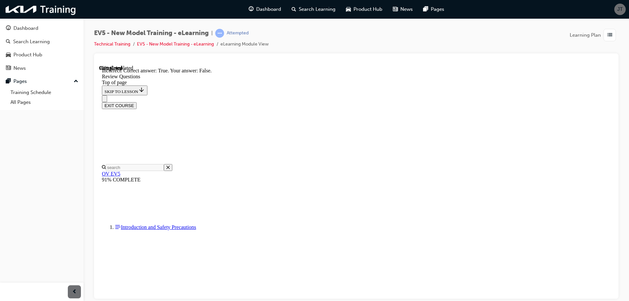
scroll to position [169, 0]
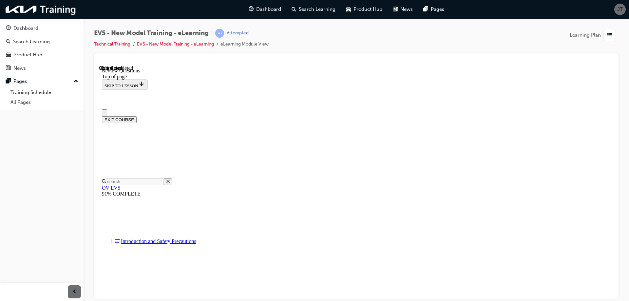
scroll to position [0, 0]
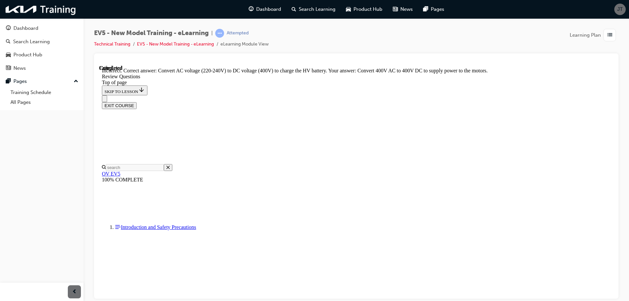
scroll to position [253, 0]
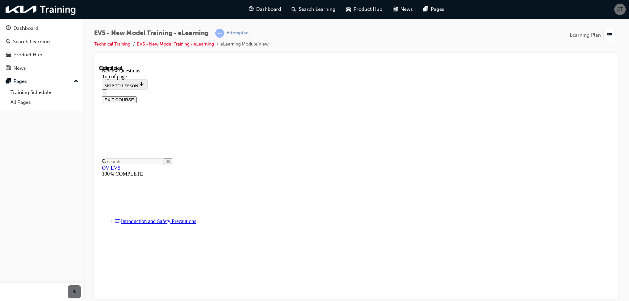
scroll to position [101, 0]
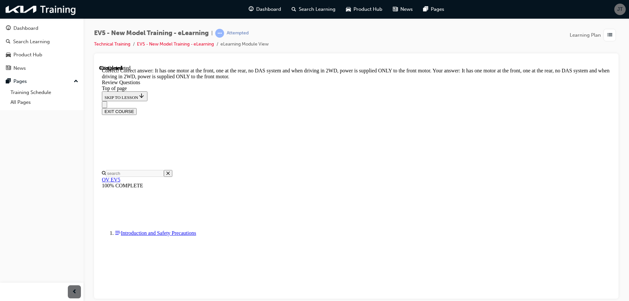
scroll to position [266, 0]
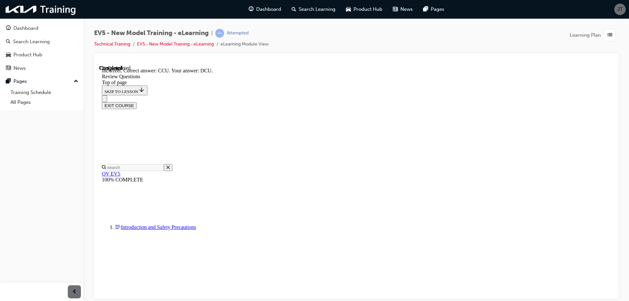
scroll to position [253, 0]
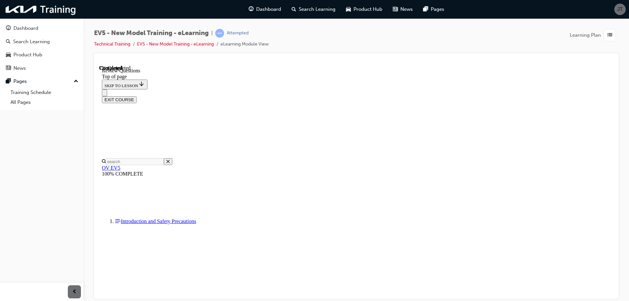
scroll to position [131, 0]
drag, startPoint x: 405, startPoint y: 261, endPoint x: 409, endPoint y: 258, distance: 4.7
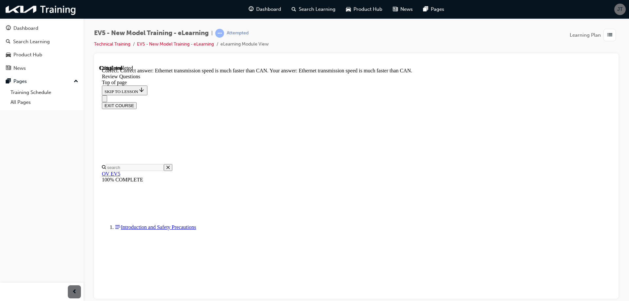
scroll to position [175, 0]
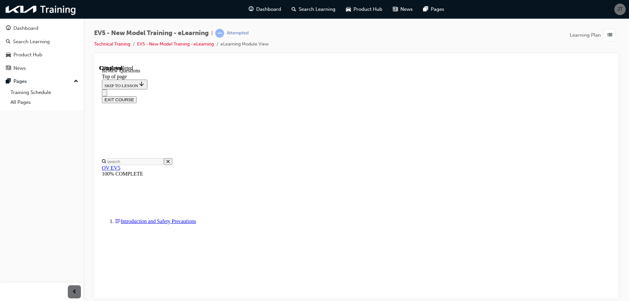
scroll to position [197, 0]
click at [620, 9] on span "JT" at bounding box center [620, 10] width 6 height 8
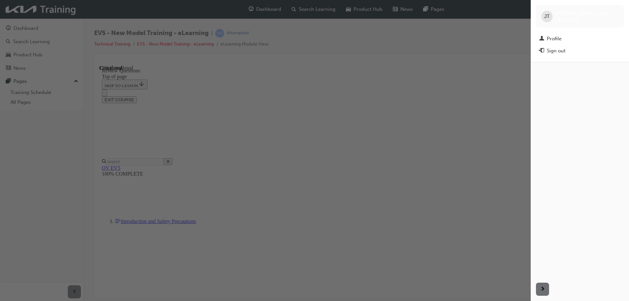
click at [488, 135] on div "button" at bounding box center [265, 150] width 531 height 301
